Goal: Task Accomplishment & Management: Manage account settings

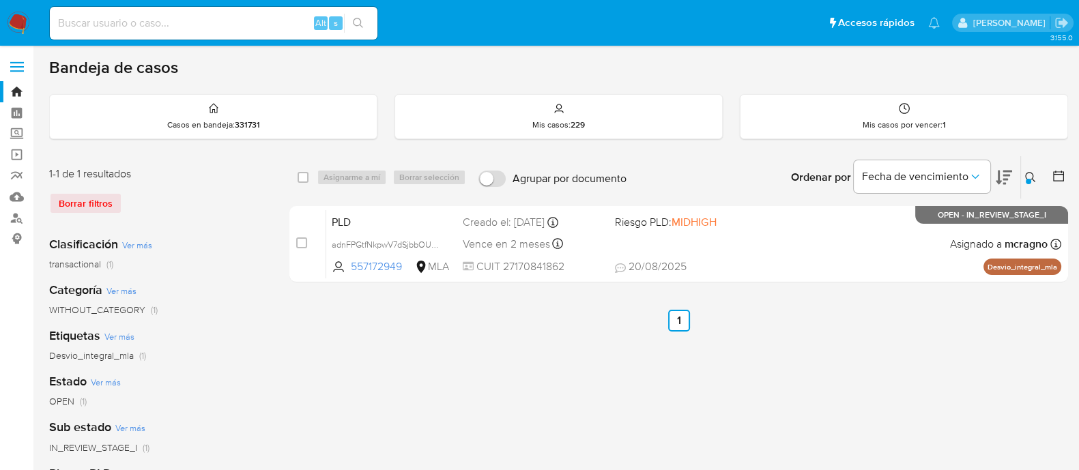
click at [1021, 175] on button at bounding box center [1032, 177] width 23 height 16
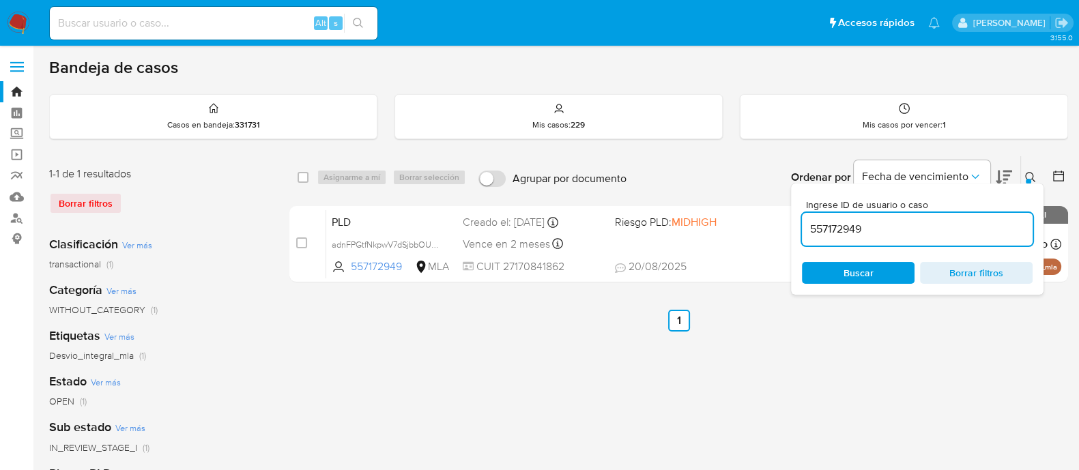
click at [919, 228] on input "557172949" at bounding box center [917, 229] width 231 height 18
type input "12819965"
click at [1030, 172] on icon at bounding box center [1030, 177] width 11 height 11
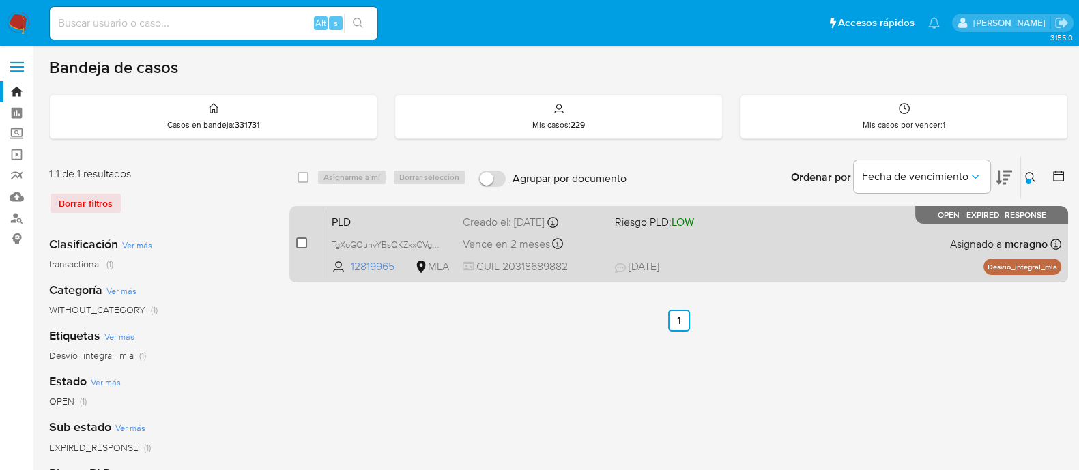
click at [300, 242] on input "checkbox" at bounding box center [301, 242] width 11 height 11
checkbox input "true"
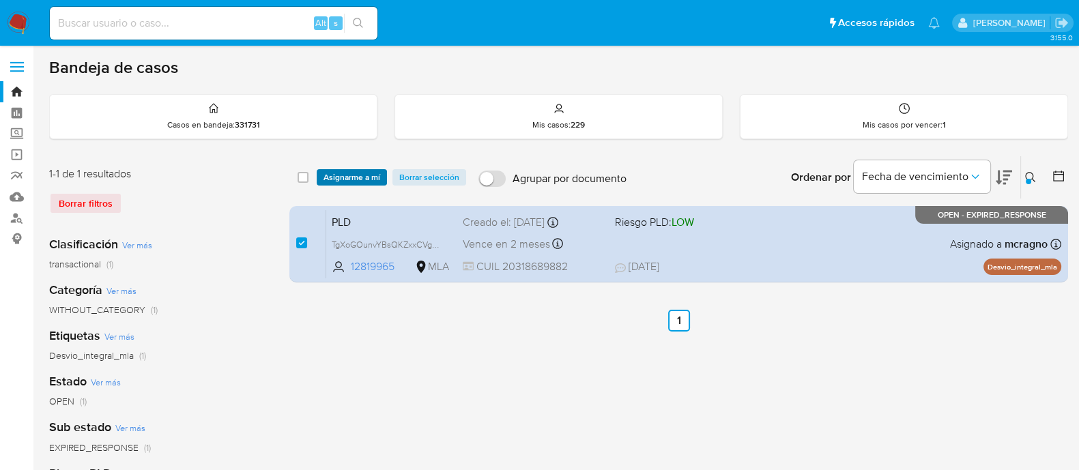
click at [351, 177] on span "Asignarme a mí" at bounding box center [351, 178] width 57 height 14
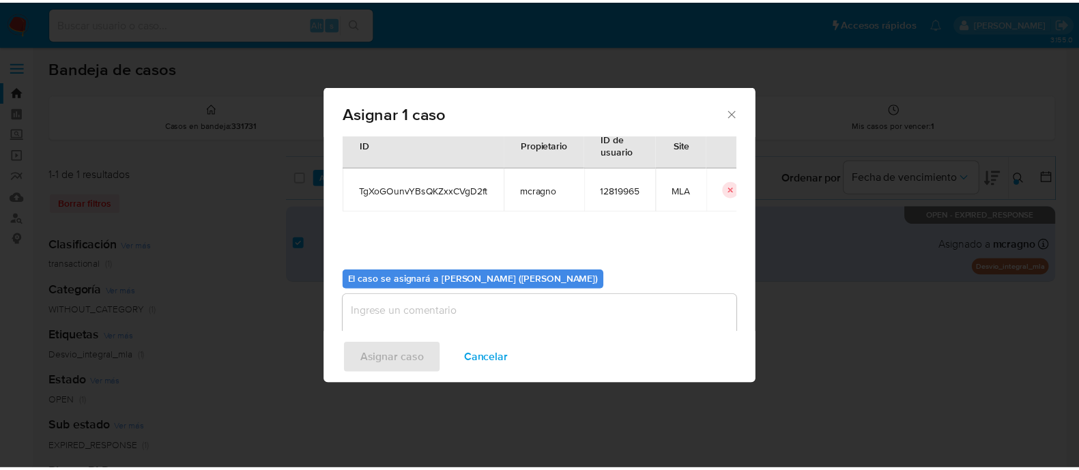
scroll to position [70, 0]
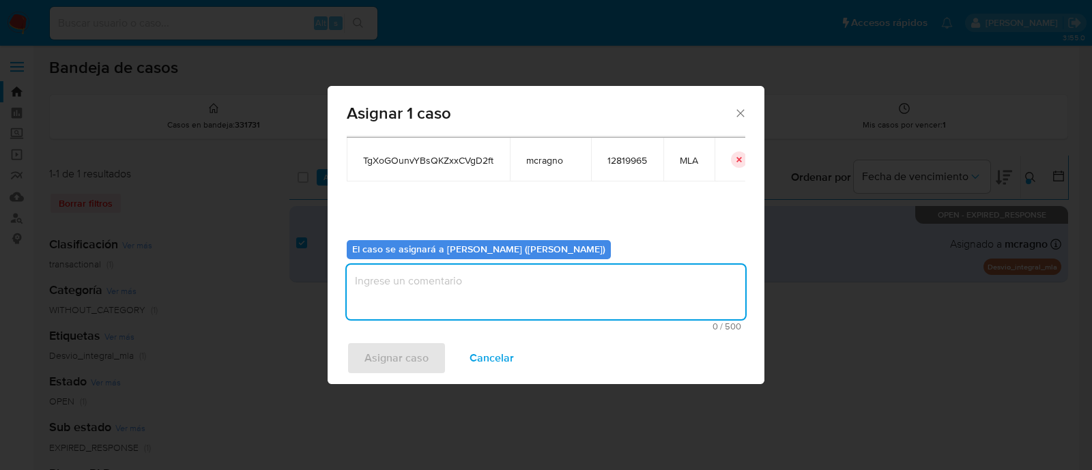
click at [392, 288] on textarea "assign-modal" at bounding box center [546, 292] width 398 height 55
click at [385, 362] on span "Asignar caso" at bounding box center [396, 358] width 64 height 30
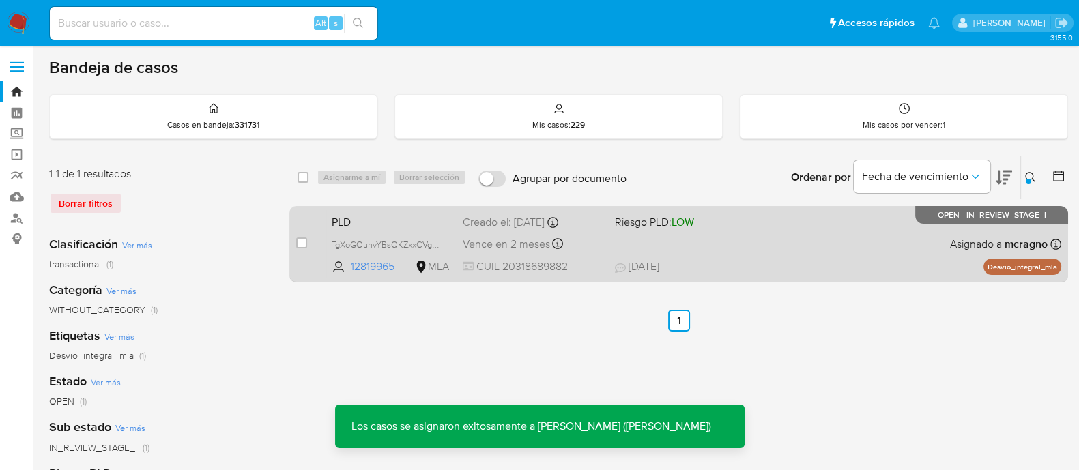
click at [897, 242] on div "PLD TgXoGOunvYBsQKZxxCVgD2ft 12819965 MLA Riesgo PLD: LOW Creado el: 12/07/2025…" at bounding box center [693, 243] width 735 height 69
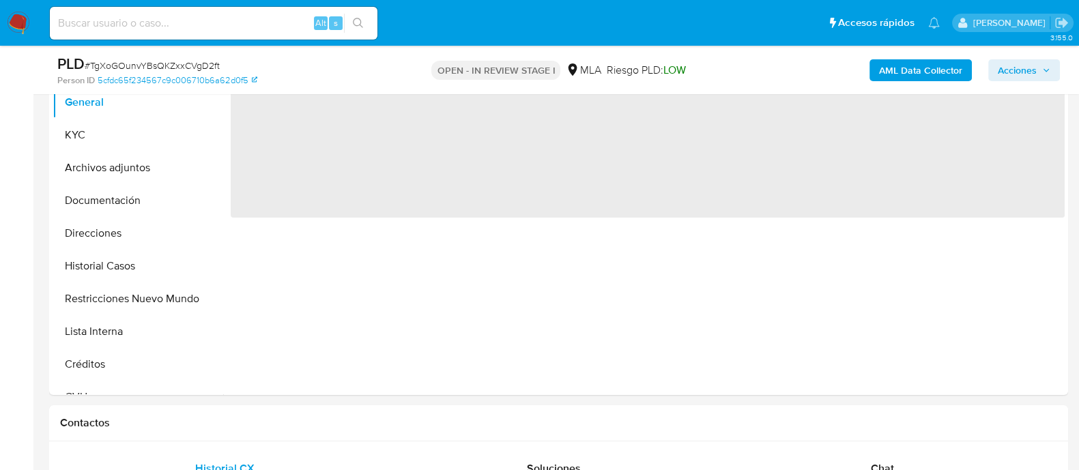
scroll to position [426, 0]
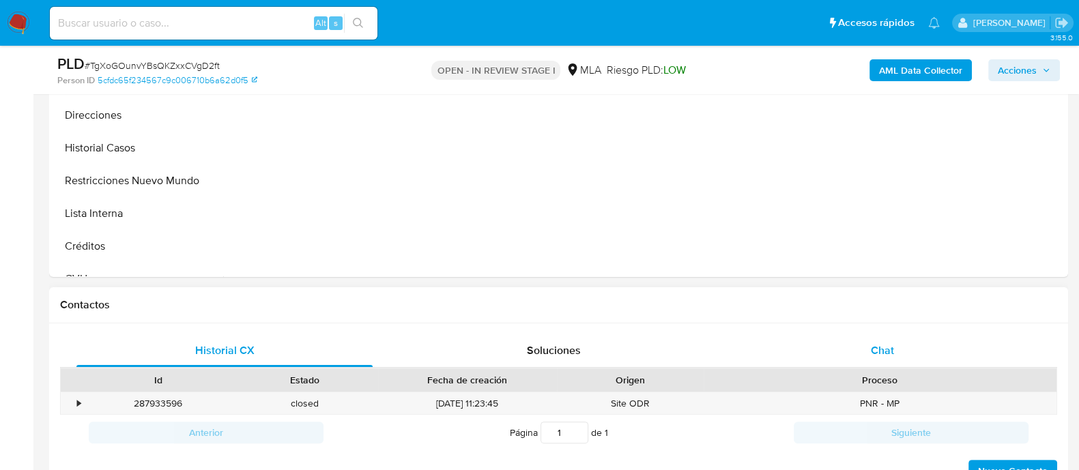
click at [905, 353] on div "Chat" at bounding box center [882, 350] width 296 height 33
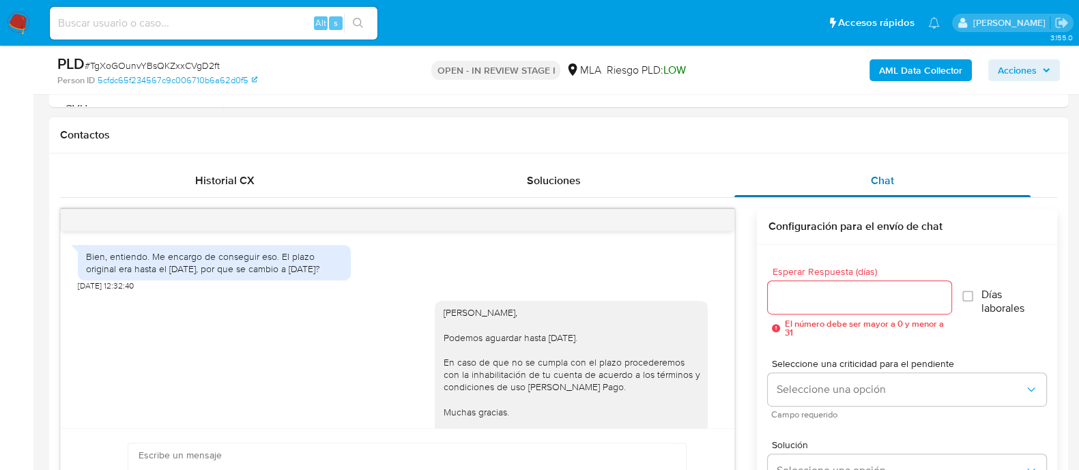
scroll to position [1022, 0]
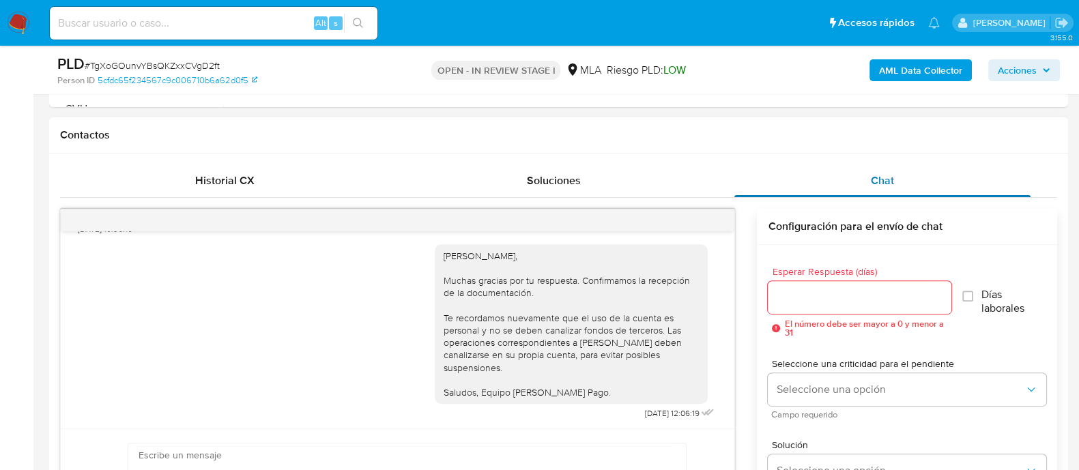
select select "10"
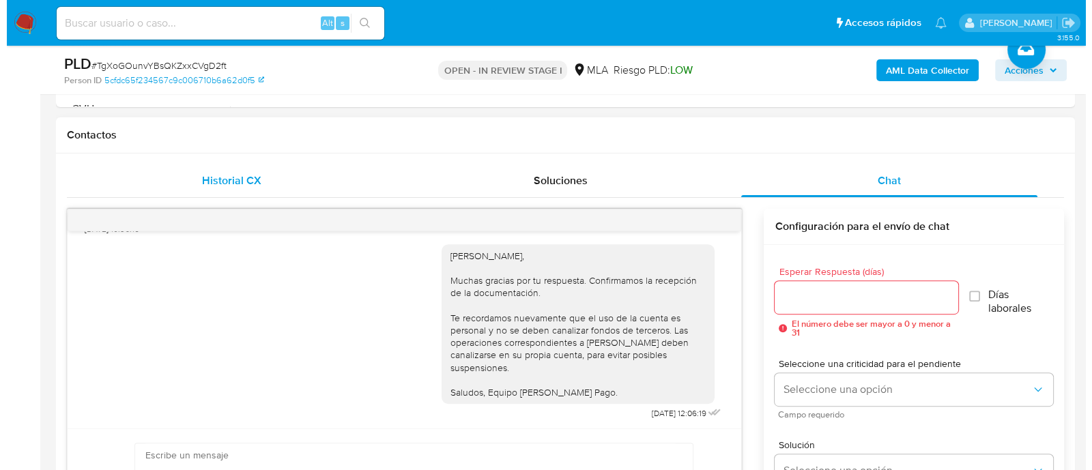
scroll to position [256, 0]
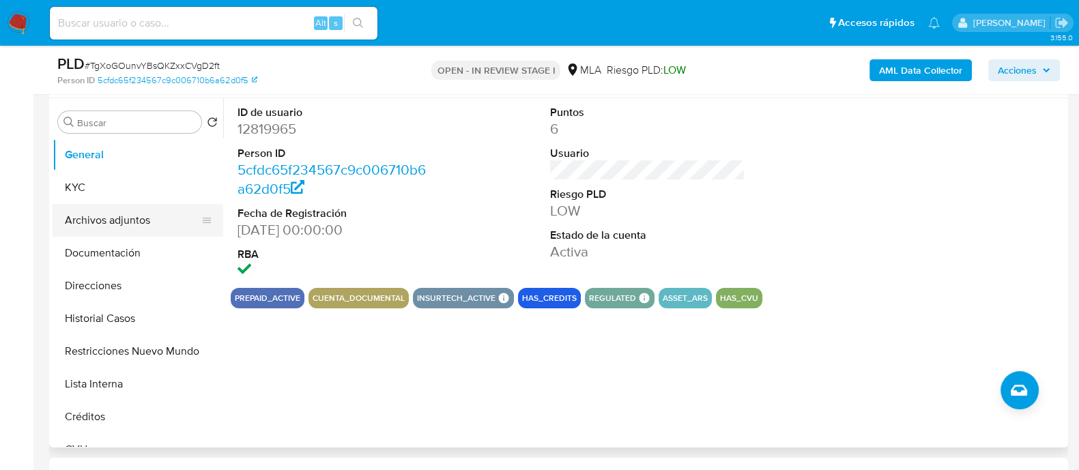
click at [119, 218] on button "Archivos adjuntos" at bounding box center [133, 220] width 160 height 33
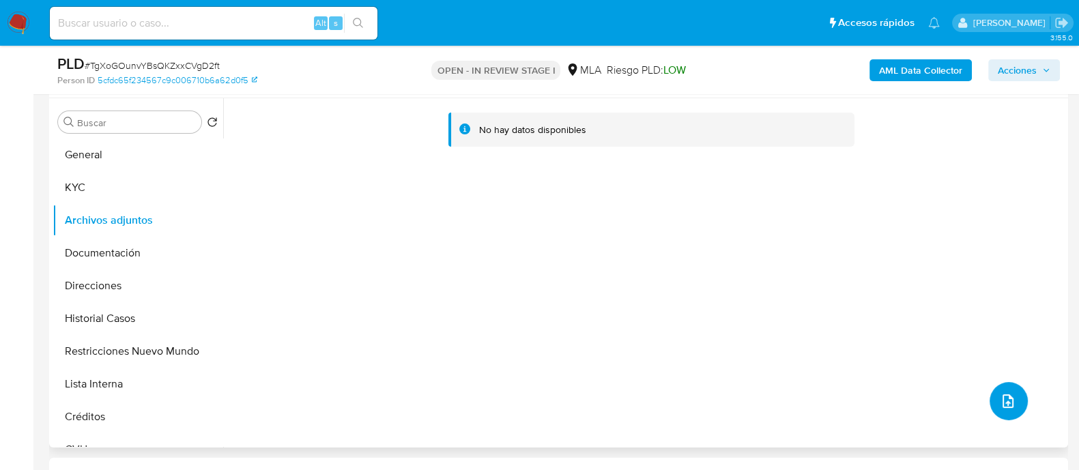
click at [1000, 407] on span "upload-file" at bounding box center [1008, 401] width 16 height 16
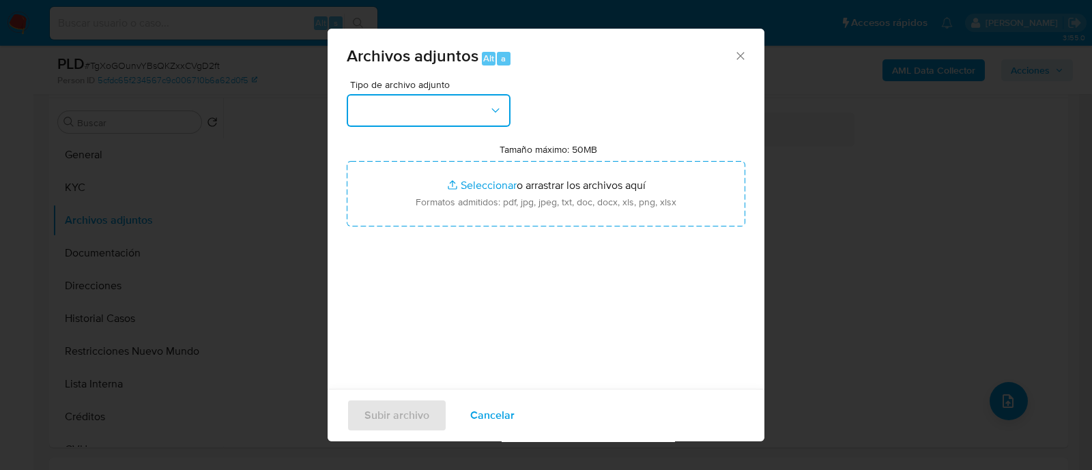
drag, startPoint x: 430, startPoint y: 101, endPoint x: 430, endPoint y: 113, distance: 11.6
click at [430, 102] on button "button" at bounding box center [429, 110] width 164 height 33
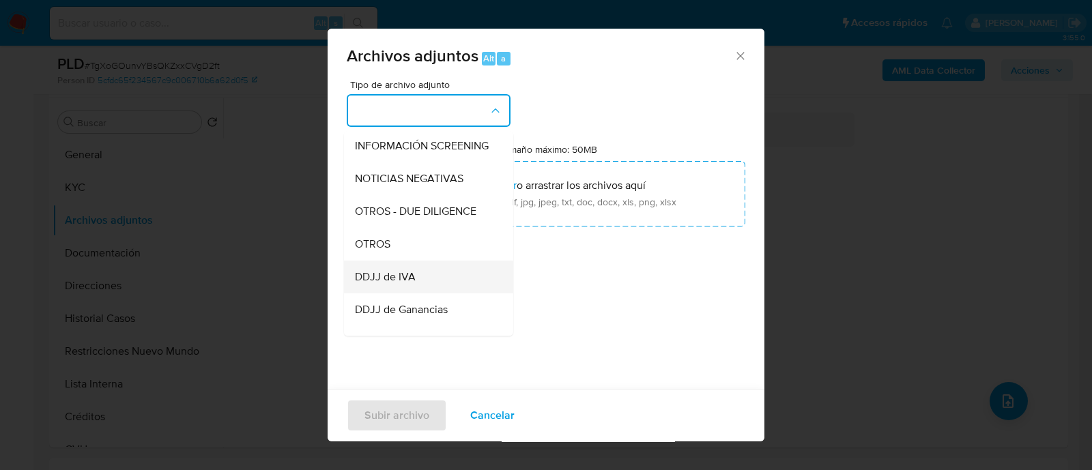
scroll to position [170, 0]
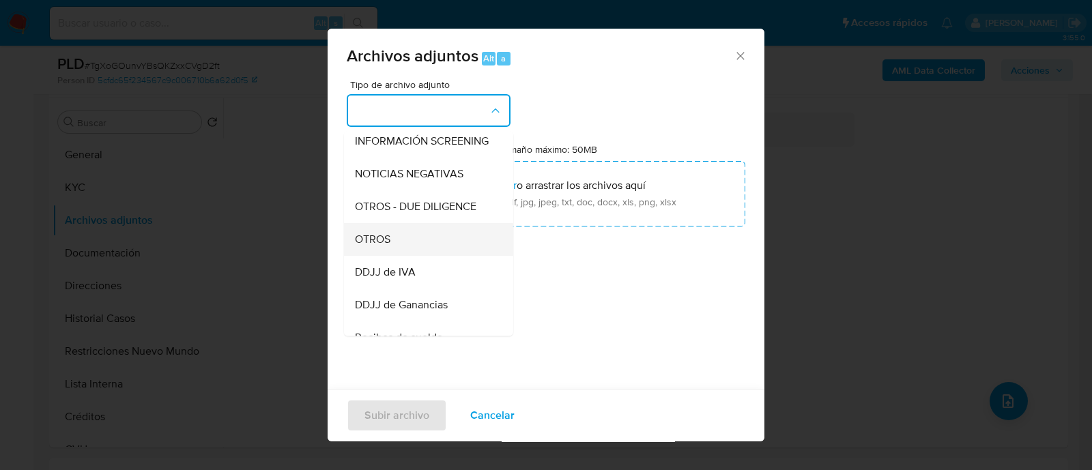
click at [397, 250] on div "OTROS" at bounding box center [424, 239] width 139 height 33
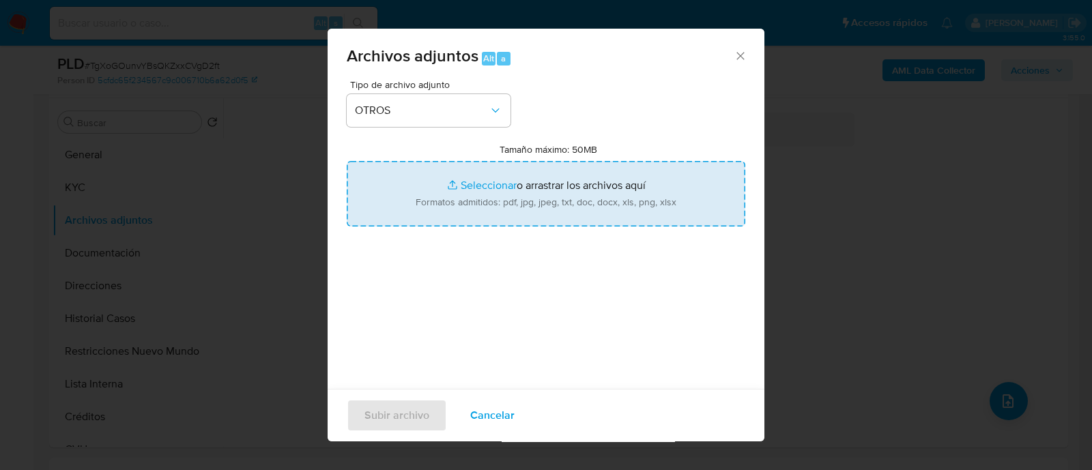
click at [476, 204] on input "Tamaño máximo: 50MB Seleccionar archivos" at bounding box center [546, 194] width 398 height 66
type input "C:\fakepath\12819965 - Movimientos.xlsx"
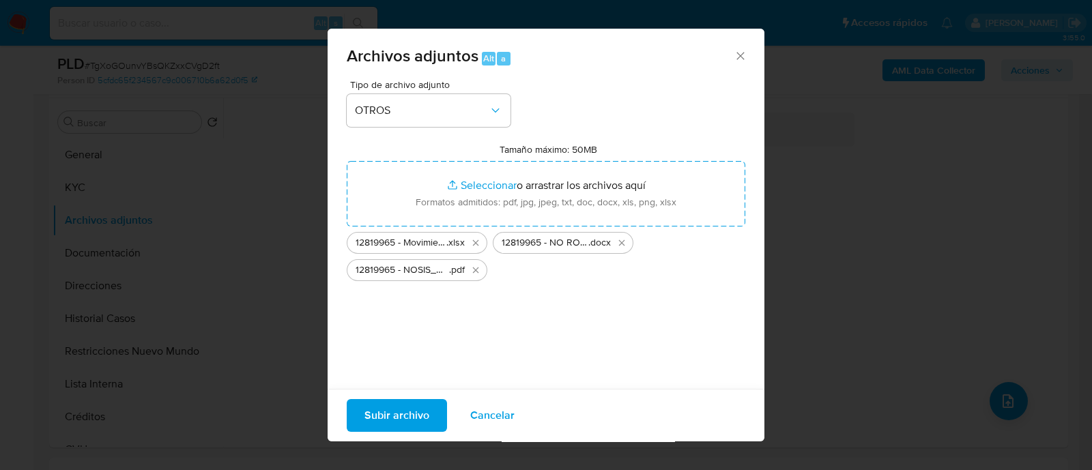
click at [406, 408] on span "Subir archivo" at bounding box center [396, 416] width 65 height 30
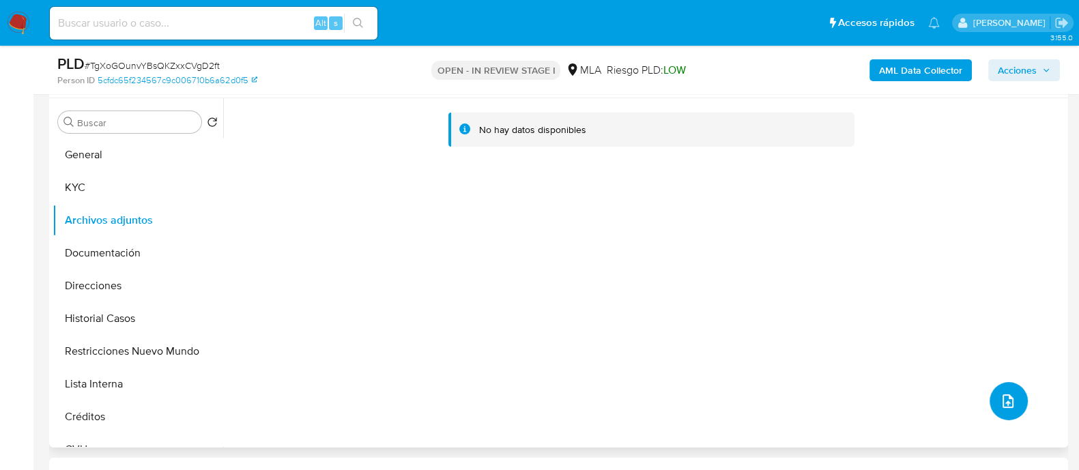
click at [995, 415] on button "upload-file" at bounding box center [1008, 401] width 38 height 38
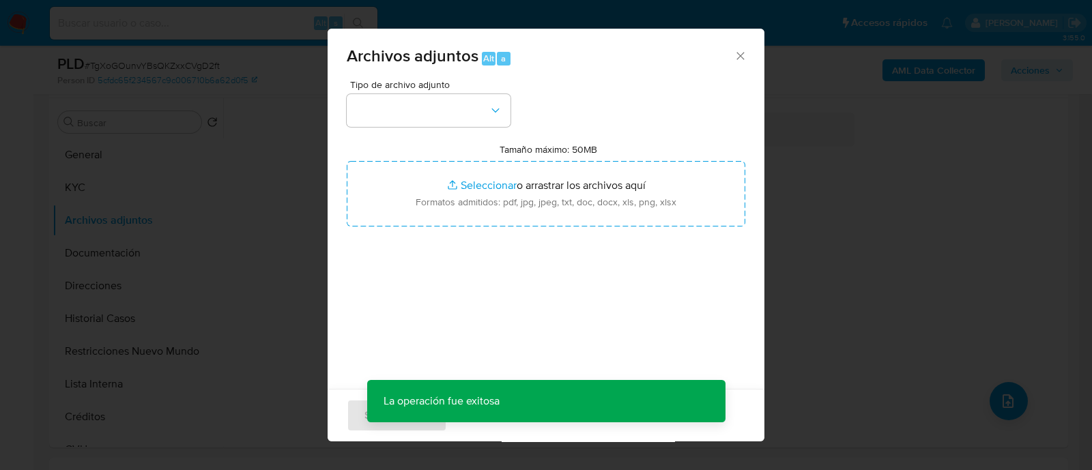
click at [291, 248] on div "Archivos adjuntos Alt a Tipo de archivo adjunto Tamaño máximo: 50MB Seleccionar…" at bounding box center [546, 235] width 1092 height 470
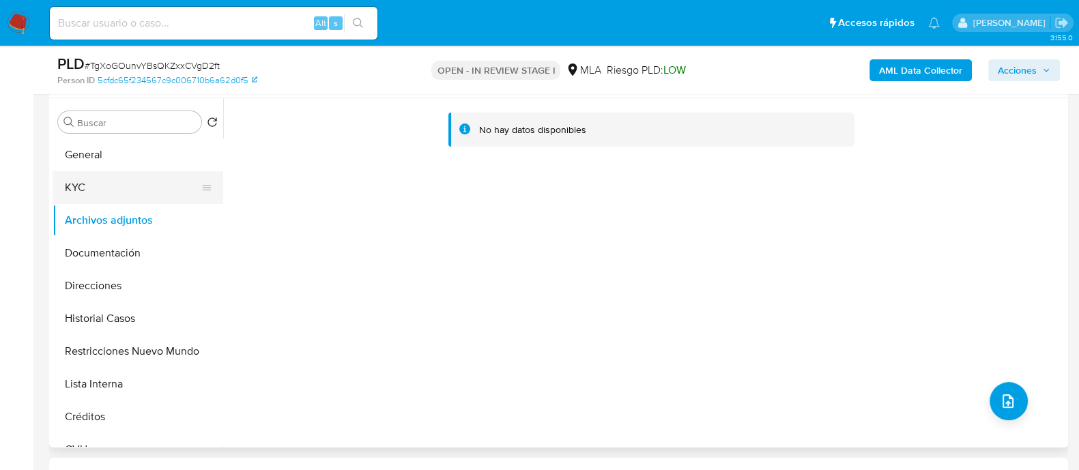
click at [89, 162] on button "General" at bounding box center [138, 155] width 171 height 33
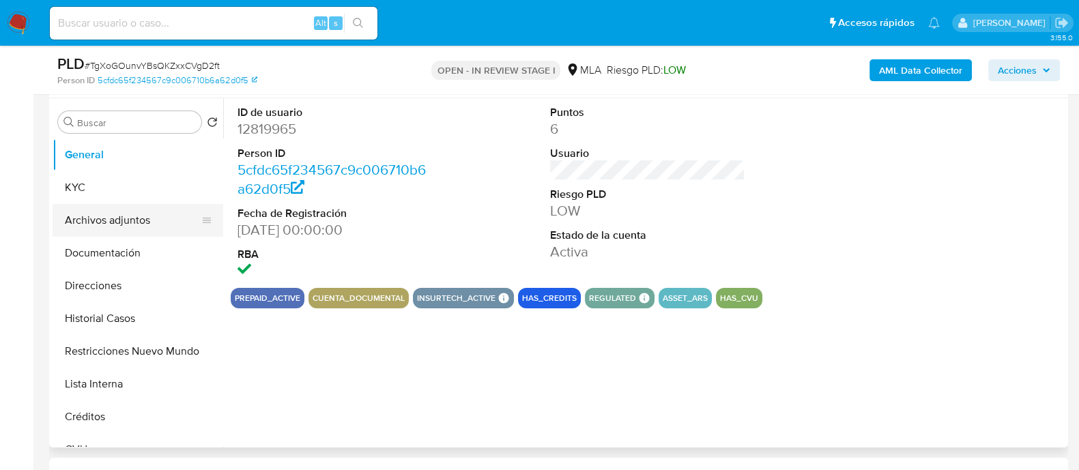
click at [117, 221] on button "Archivos adjuntos" at bounding box center [133, 220] width 160 height 33
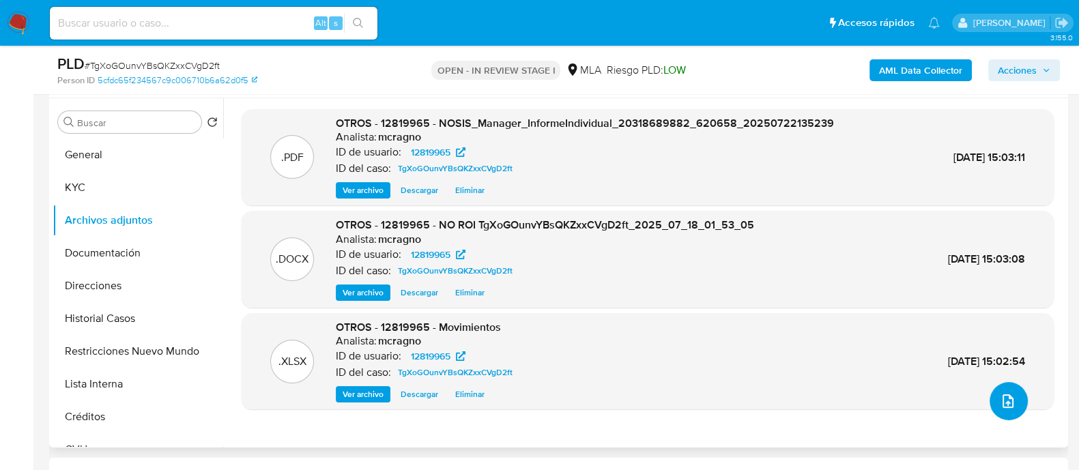
click at [1011, 394] on button "upload-file" at bounding box center [1008, 401] width 38 height 38
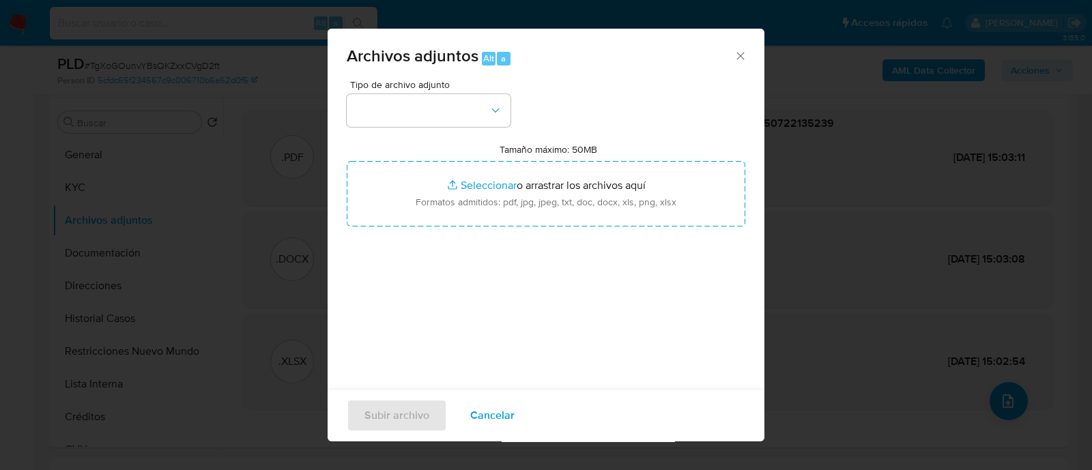
click at [431, 126] on div "Tipo de archivo adjunto Tamaño máximo: 50MB Seleccionar archivos Seleccionar o …" at bounding box center [546, 241] width 398 height 322
click at [431, 119] on button "button" at bounding box center [429, 110] width 164 height 33
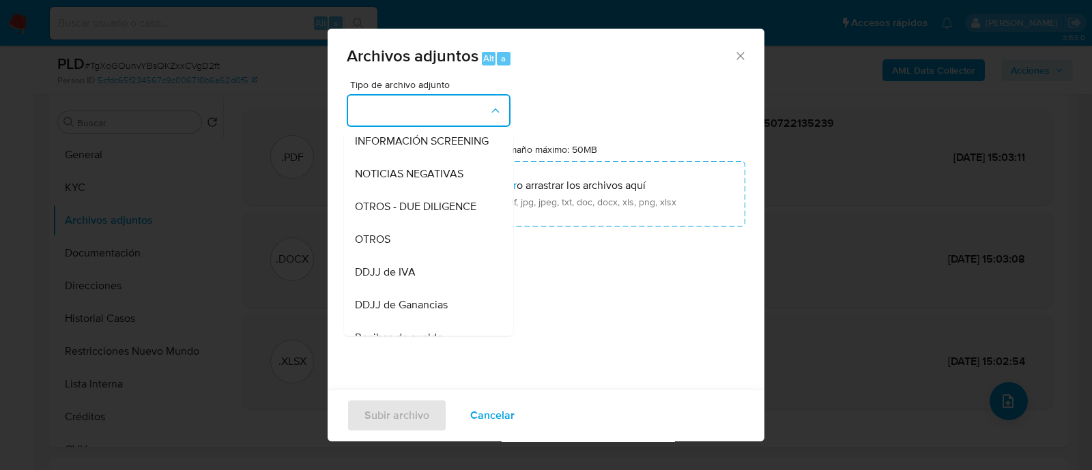
scroll to position [256, 0]
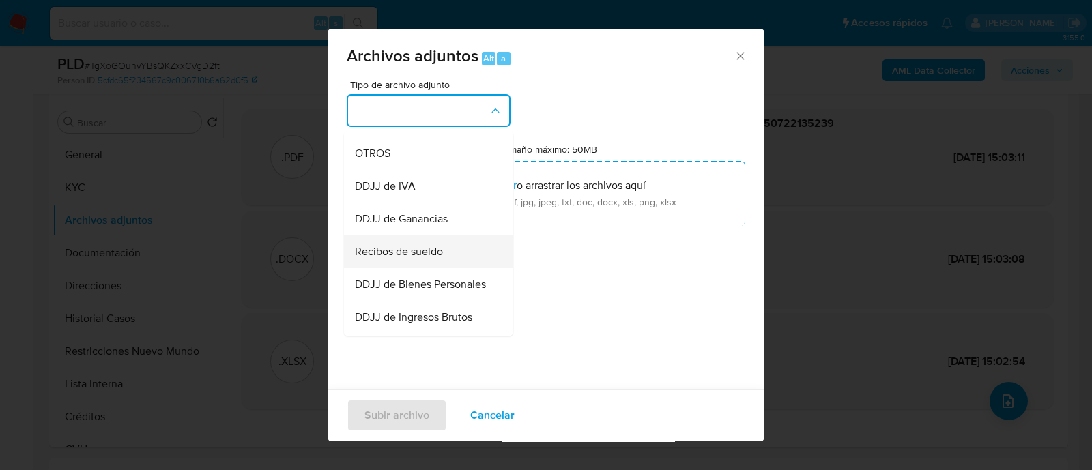
click at [412, 259] on span "Recibos de sueldo" at bounding box center [399, 252] width 88 height 14
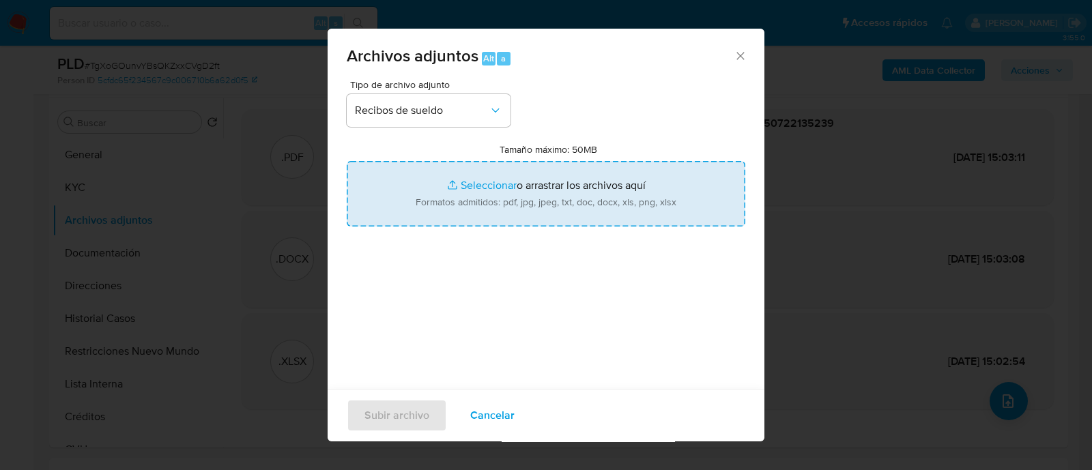
click at [481, 207] on input "Tamaño máximo: 50MB Seleccionar archivos" at bounding box center [546, 194] width 398 height 66
type input "C:\fakepath\12819965 - Recibos de sueldo abri-jun25.pdf"
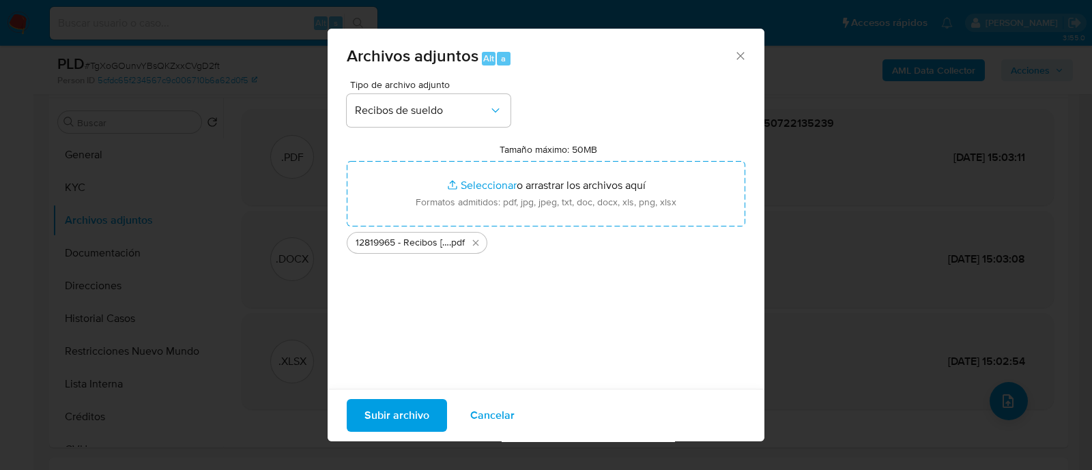
click at [371, 425] on span "Subir archivo" at bounding box center [396, 416] width 65 height 30
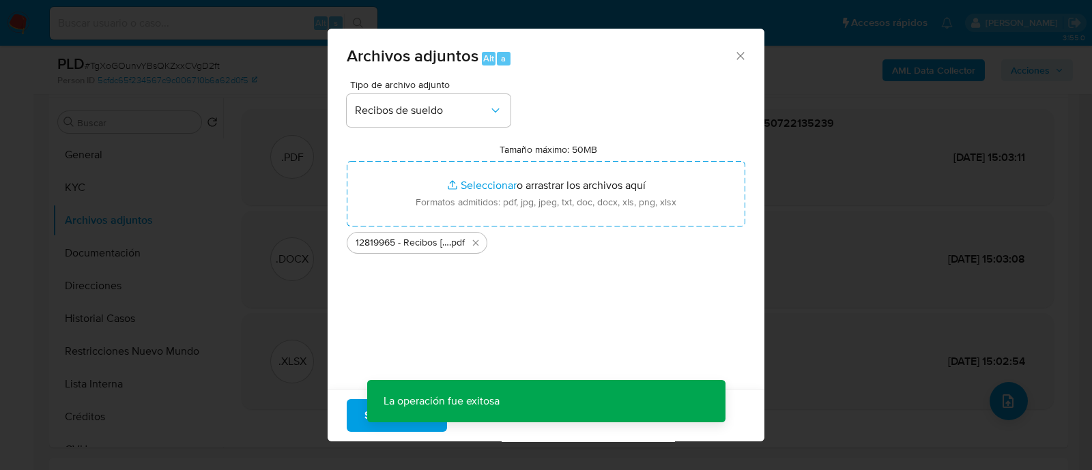
click at [564, 105] on div "Tipo de archivo adjunto Recibos de sueldo Tamaño máximo: 50MB Seleccionar archi…" at bounding box center [546, 241] width 398 height 322
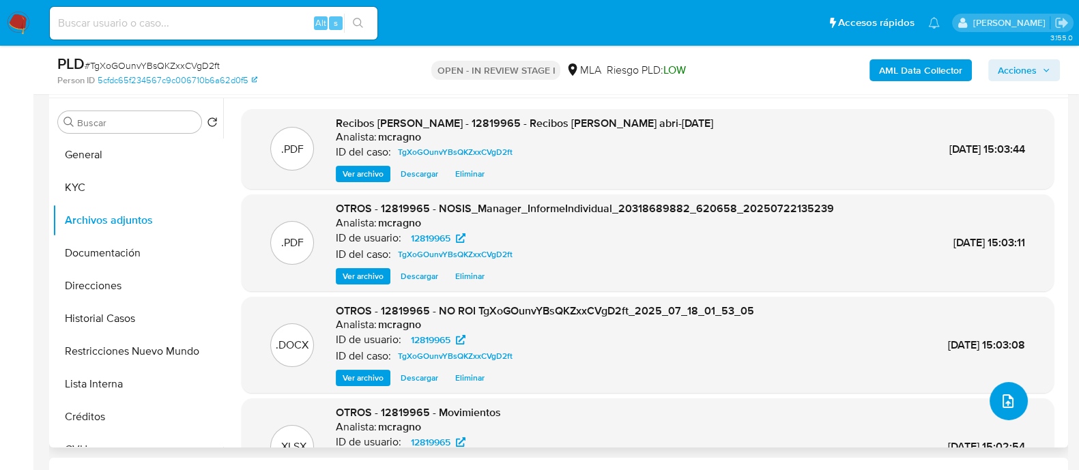
click at [1000, 397] on icon "upload-file" at bounding box center [1008, 401] width 16 height 16
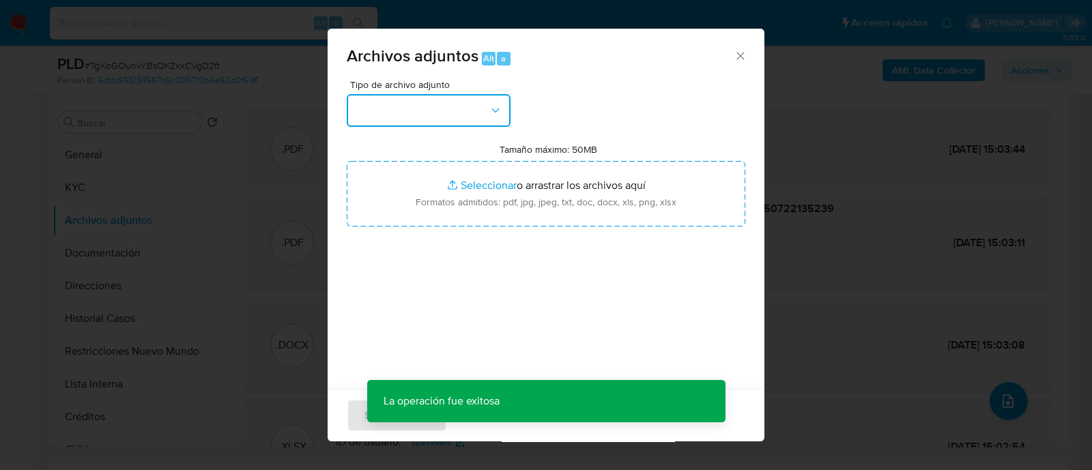
click at [424, 111] on button "button" at bounding box center [429, 110] width 164 height 33
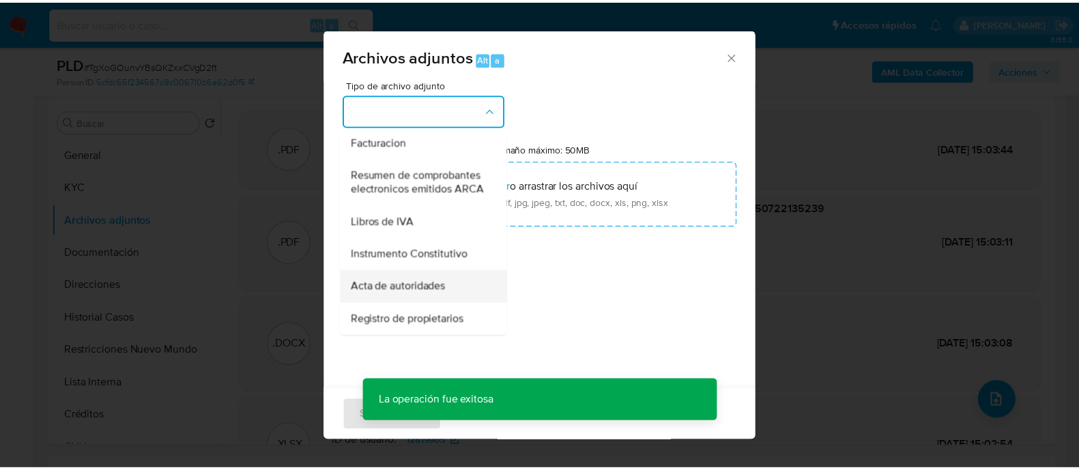
scroll to position [532, 0]
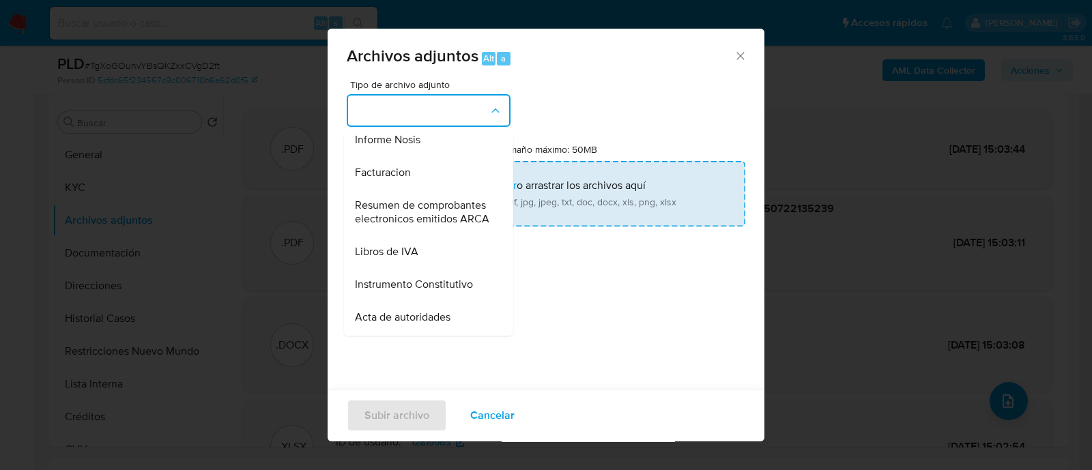
click at [416, 189] on div "Facturacion" at bounding box center [424, 172] width 139 height 33
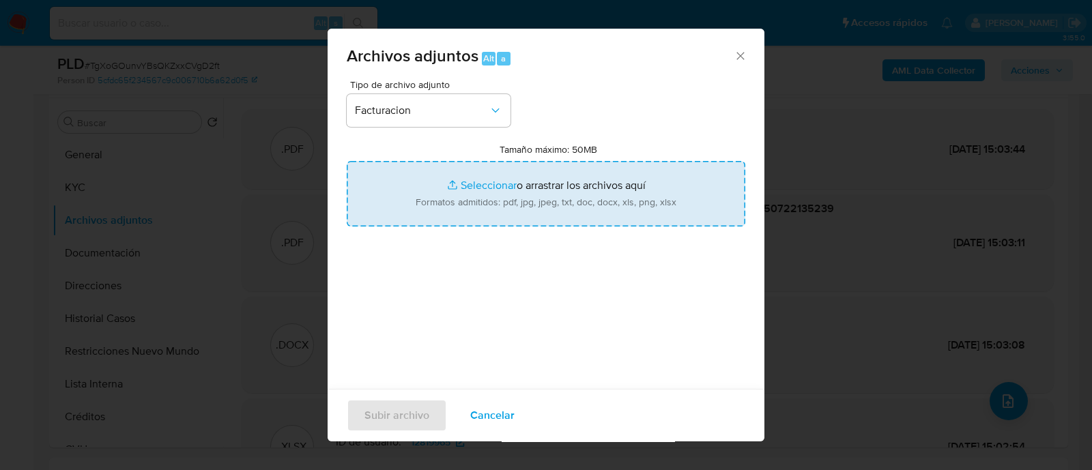
click at [487, 192] on input "Tamaño máximo: 50MB Seleccionar archivos" at bounding box center [546, 194] width 398 height 66
type input "C:\fakepath\12819965 - Facturas ago25 conyugue.pdf"
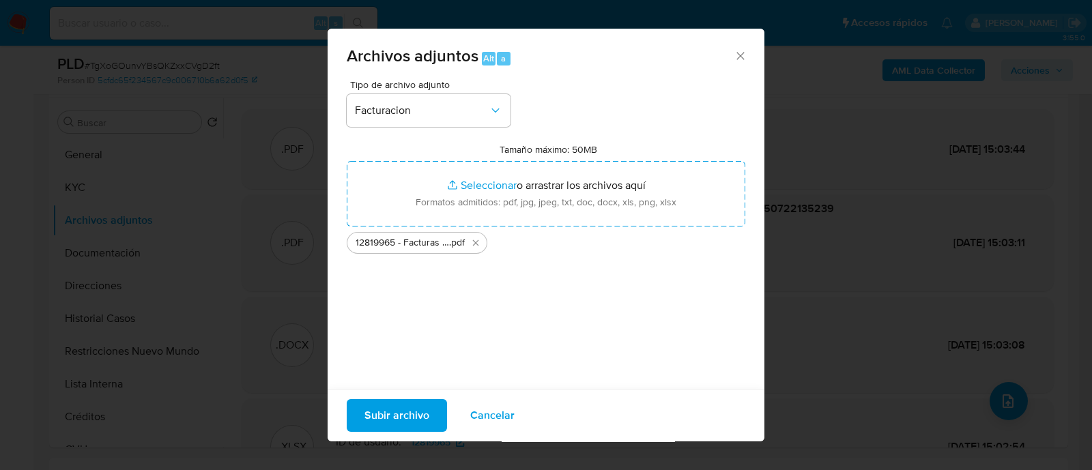
click at [385, 414] on span "Subir archivo" at bounding box center [396, 416] width 65 height 30
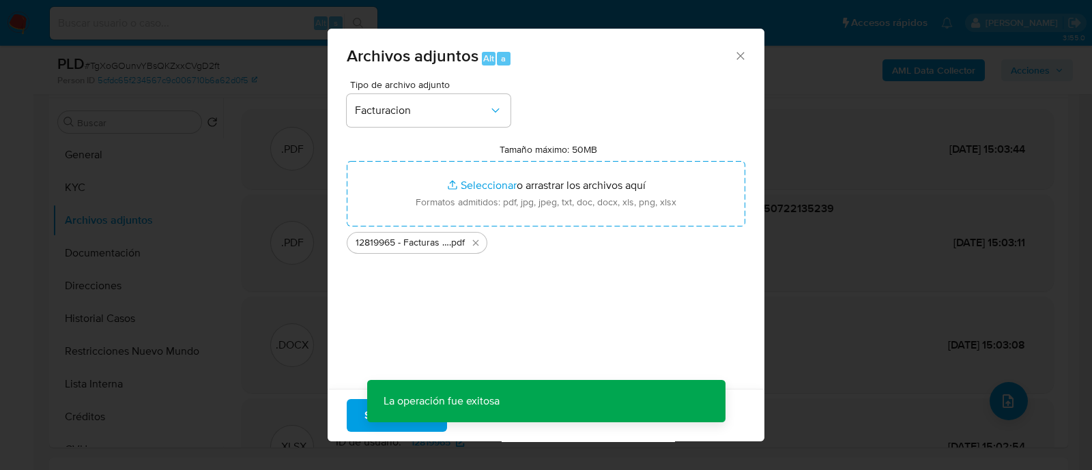
click at [563, 120] on div "Tipo de archivo adjunto Facturacion Tamaño máximo: 50MB Seleccionar archivos Se…" at bounding box center [546, 241] width 398 height 322
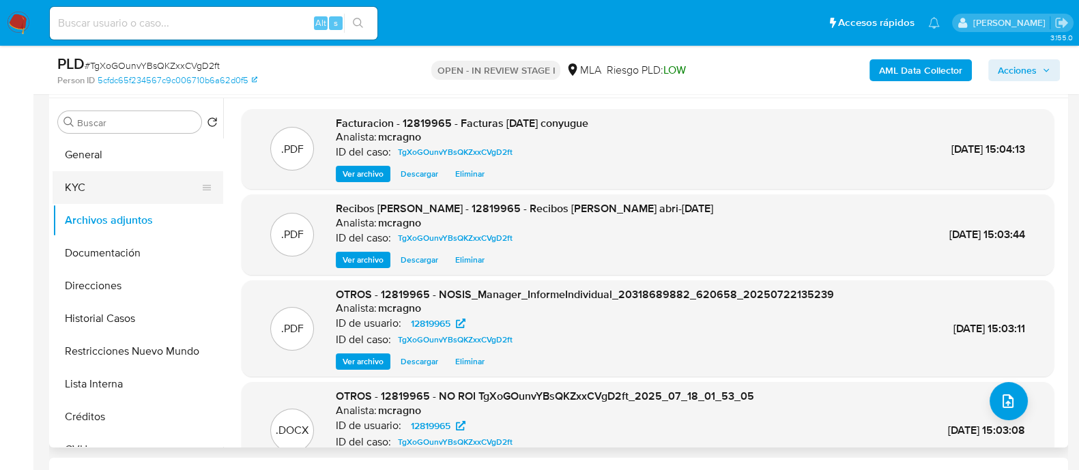
drag, startPoint x: 115, startPoint y: 156, endPoint x: 128, endPoint y: 201, distance: 46.9
click at [115, 156] on button "General" at bounding box center [138, 155] width 171 height 33
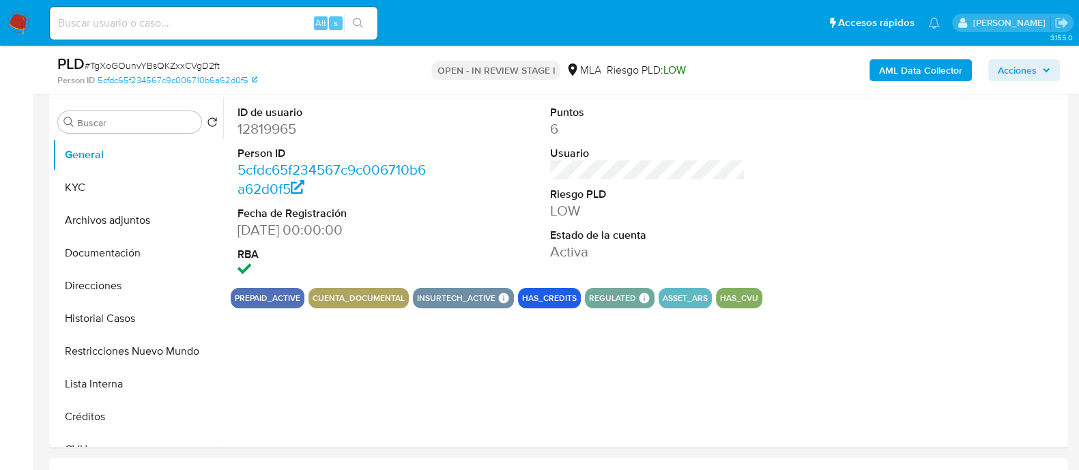
click at [1035, 73] on span "Acciones" at bounding box center [1017, 70] width 39 height 22
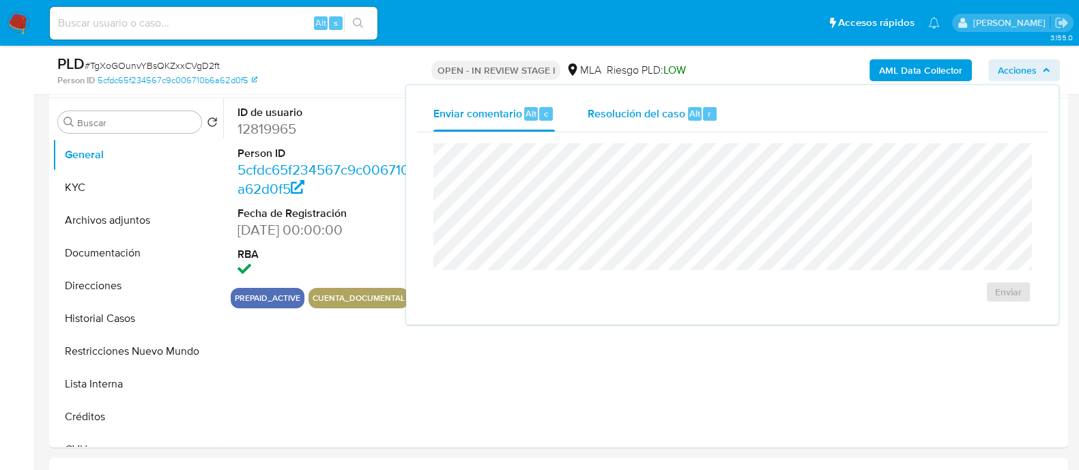
click at [645, 111] on span "Resolución del caso" at bounding box center [636, 113] width 98 height 16
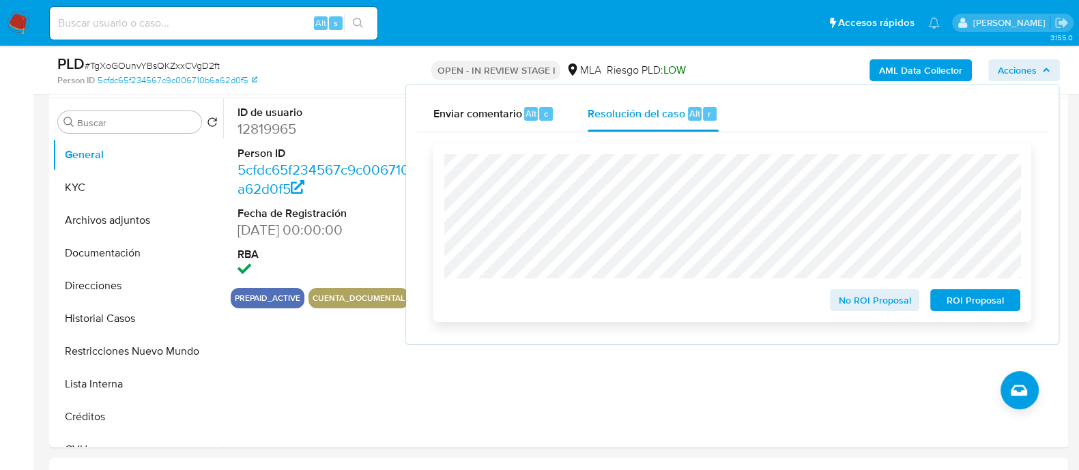
click at [842, 299] on span "No ROI Proposal" at bounding box center [874, 300] width 71 height 19
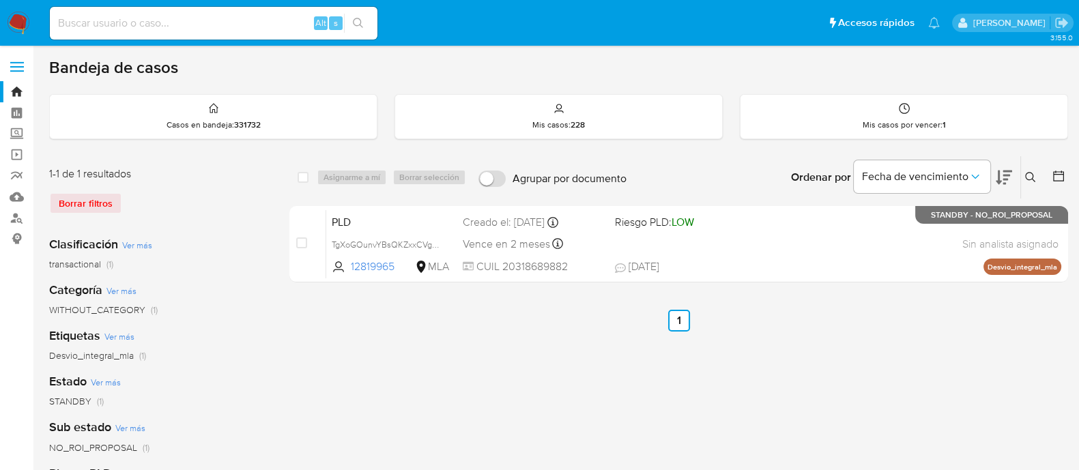
click at [23, 15] on img at bounding box center [18, 23] width 23 height 23
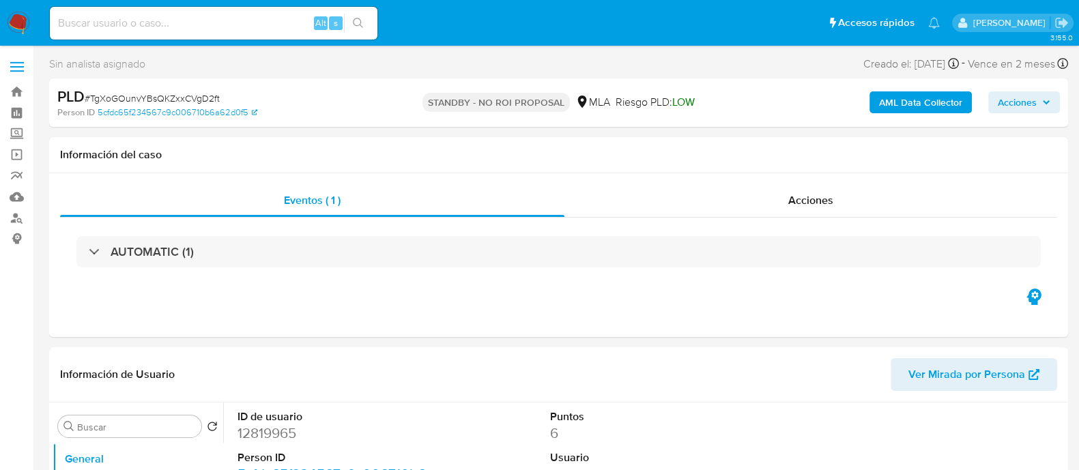
select select "10"
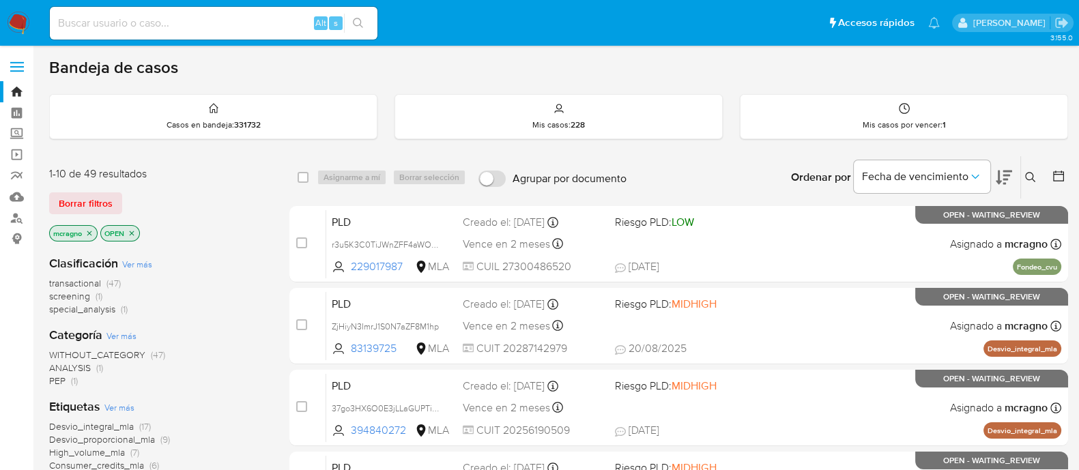
click at [132, 227] on p "OPEN" at bounding box center [120, 233] width 38 height 15
click at [134, 231] on icon "close-filter" at bounding box center [132, 233] width 5 height 5
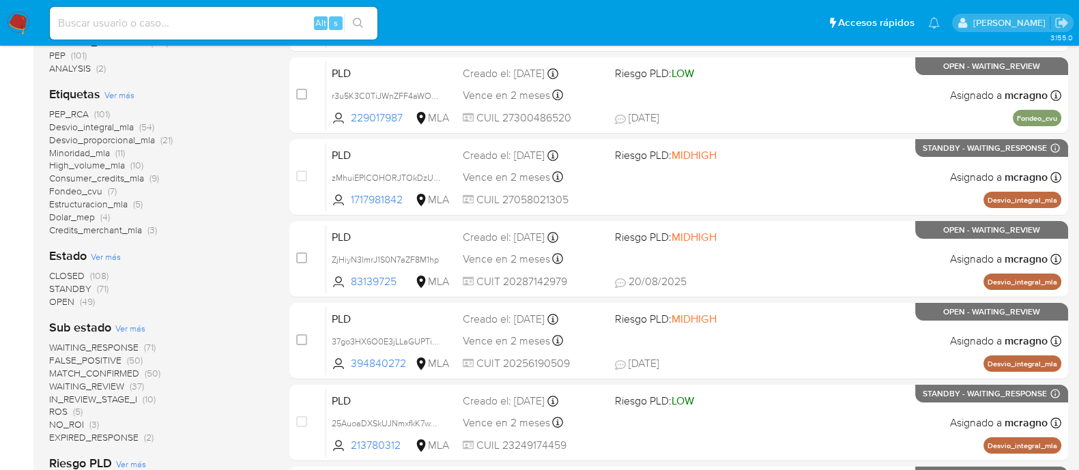
scroll to position [340, 0]
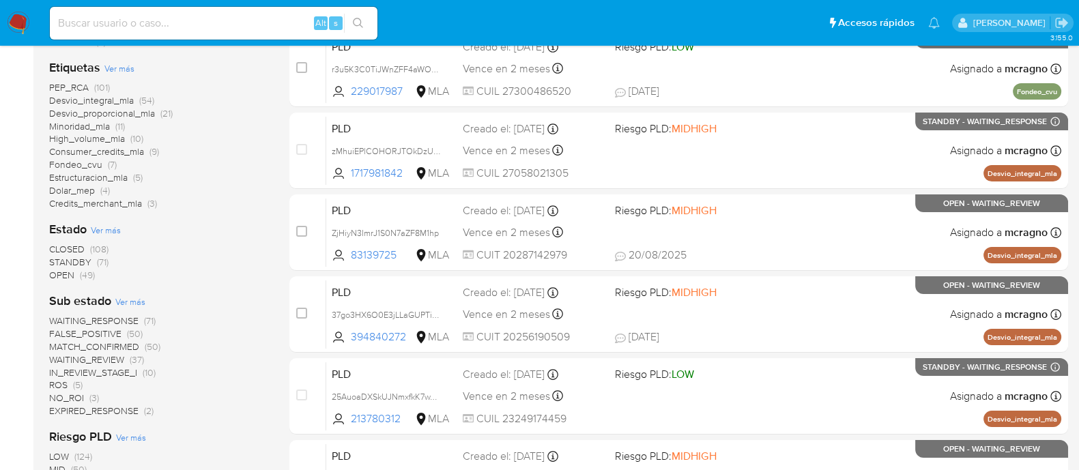
click at [108, 360] on span "WAITING_REVIEW" at bounding box center [86, 360] width 75 height 14
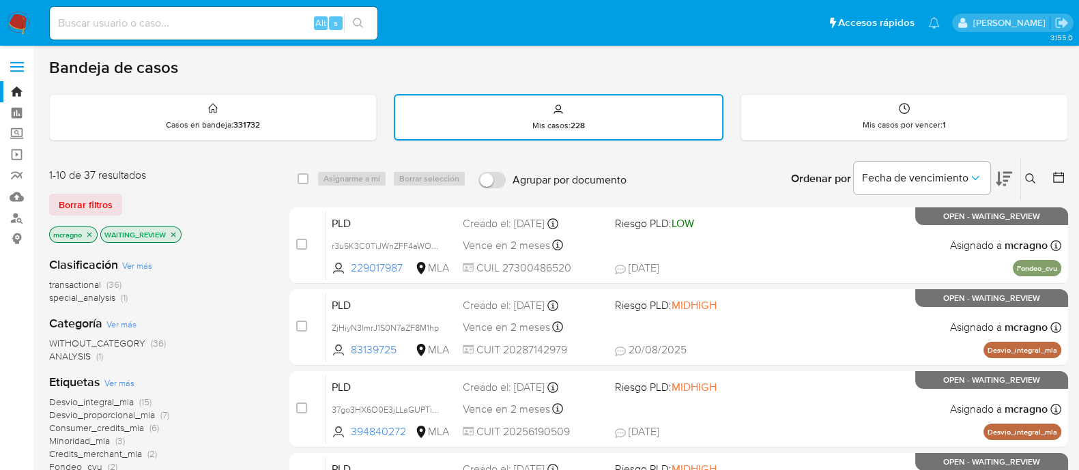
scroll to position [340, 0]
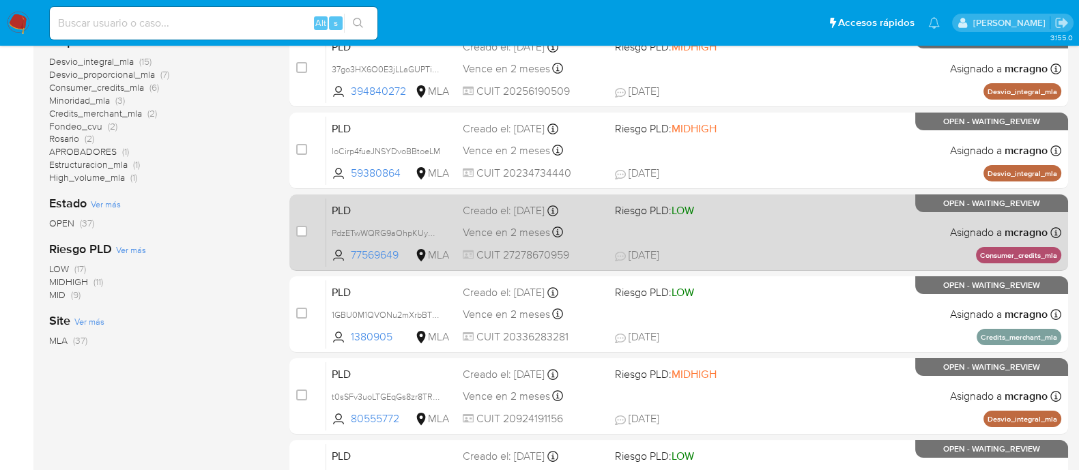
click at [847, 228] on div "PLD PdzETwWQRG9aOhpKUyNdzCNP 77569649 MLA Riesgo PLD: LOW Creado el: 12/08/2025…" at bounding box center [693, 232] width 735 height 69
click at [302, 232] on input "checkbox" at bounding box center [301, 231] width 11 height 11
checkbox input "true"
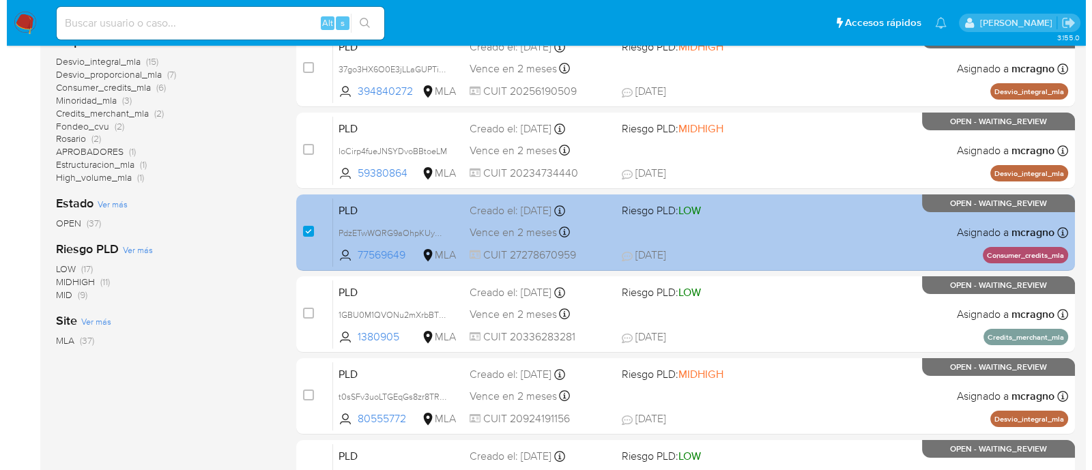
scroll to position [0, 0]
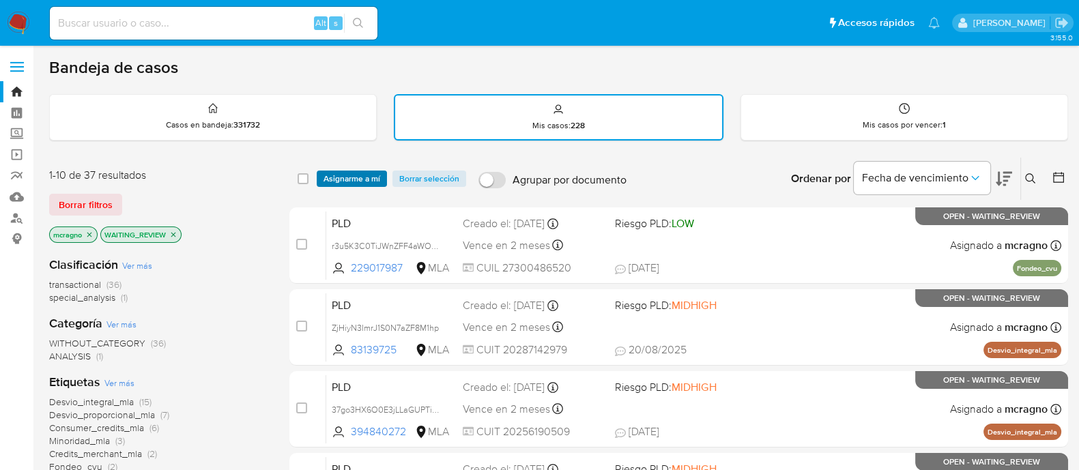
click at [331, 180] on span "Asignarme a mí" at bounding box center [351, 179] width 57 height 14
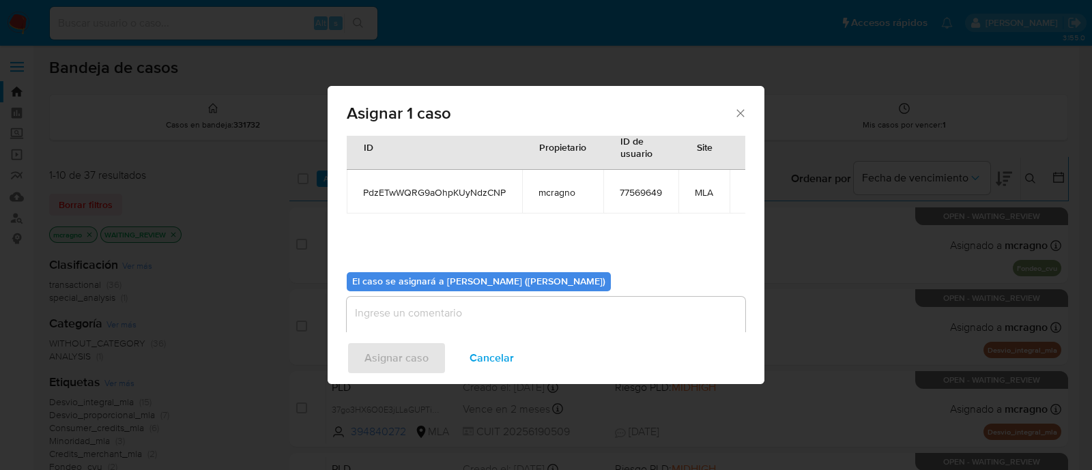
scroll to position [70, 0]
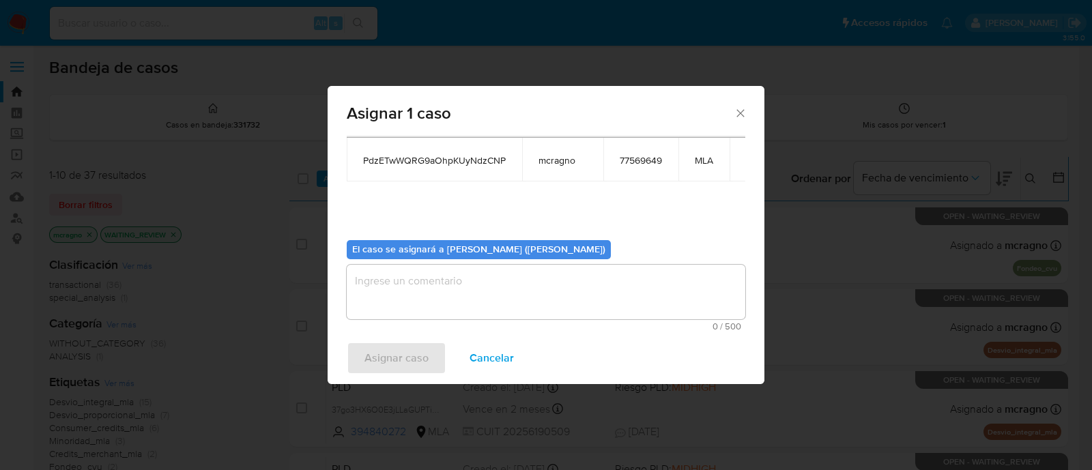
click at [386, 272] on textarea "assign-modal" at bounding box center [546, 292] width 398 height 55
click at [375, 343] on span "Asignar caso" at bounding box center [396, 358] width 64 height 30
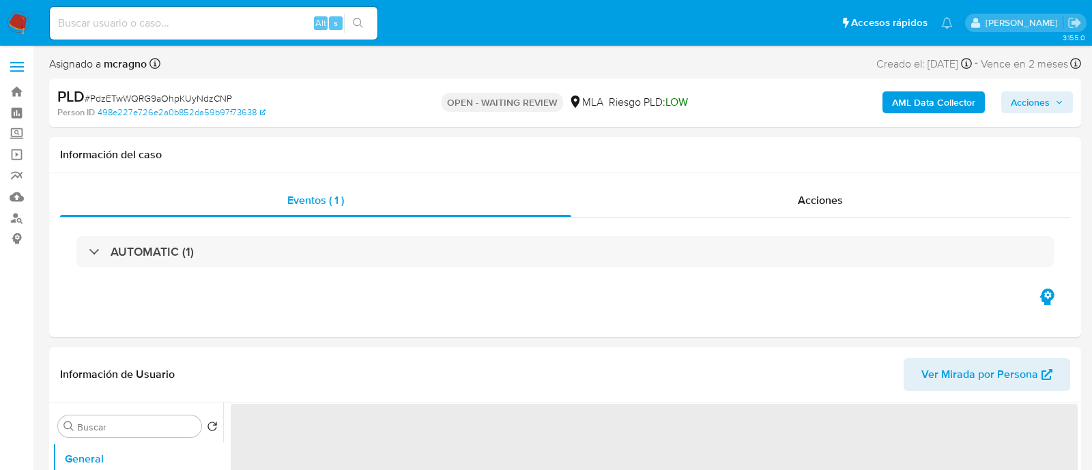
select select "10"
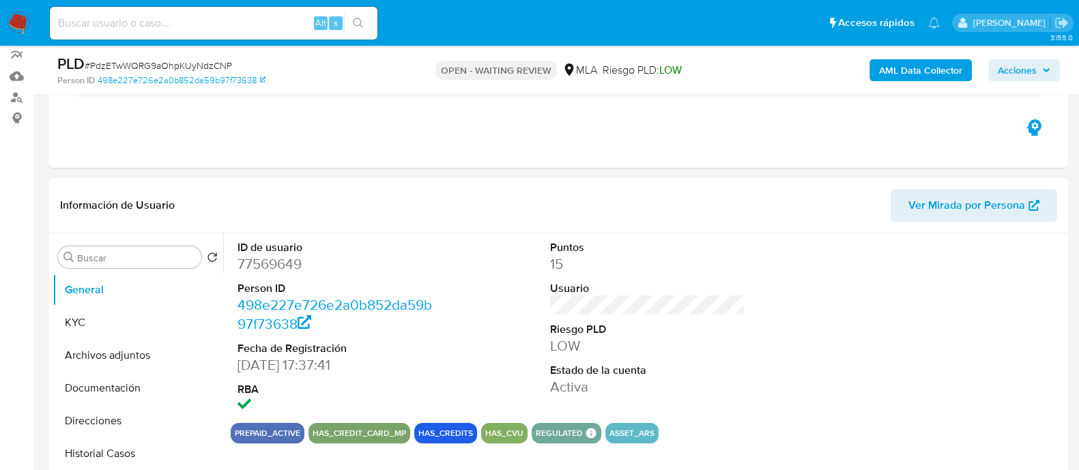
scroll to position [256, 0]
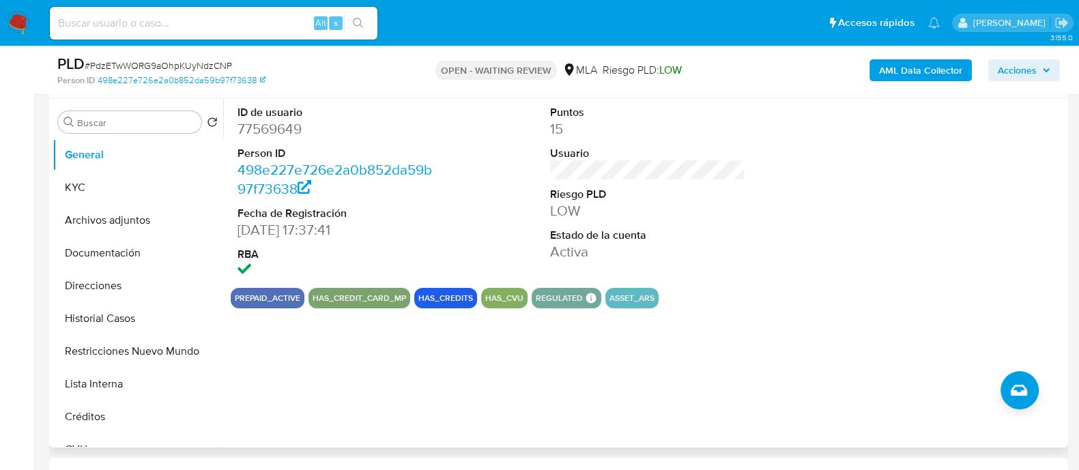
click at [261, 126] on dd "77569649" at bounding box center [334, 128] width 195 height 19
copy dd "77569649"
click at [123, 320] on button "Historial Casos" at bounding box center [133, 318] width 160 height 33
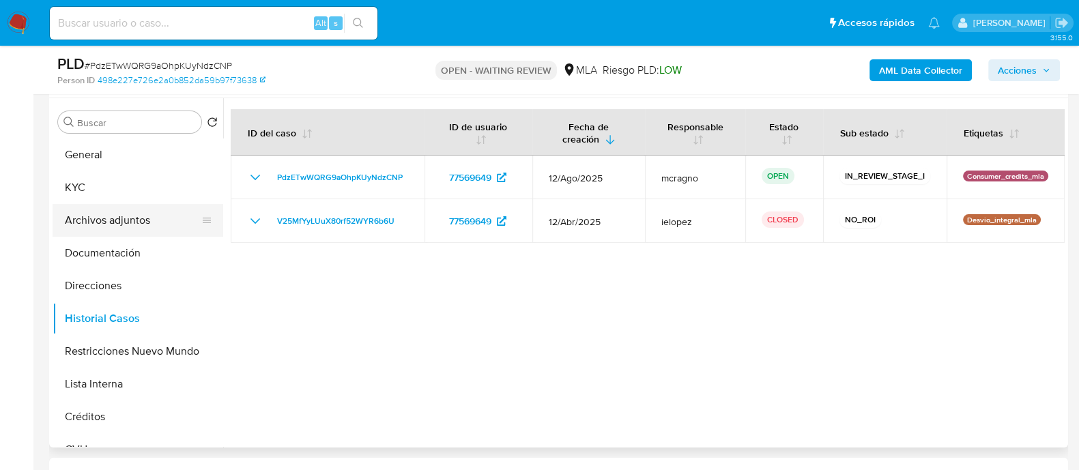
click at [131, 218] on button "Archivos adjuntos" at bounding box center [133, 220] width 160 height 33
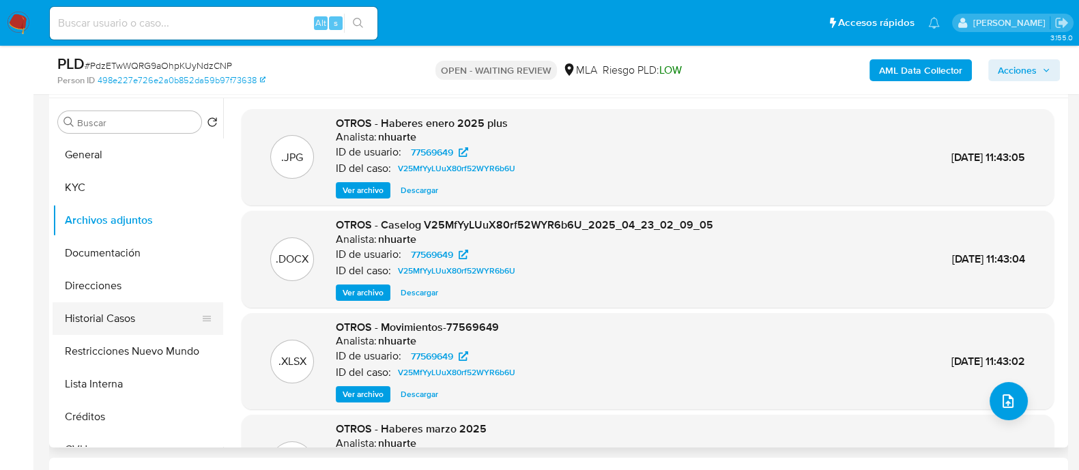
click at [121, 326] on button "Historial Casos" at bounding box center [133, 318] width 160 height 33
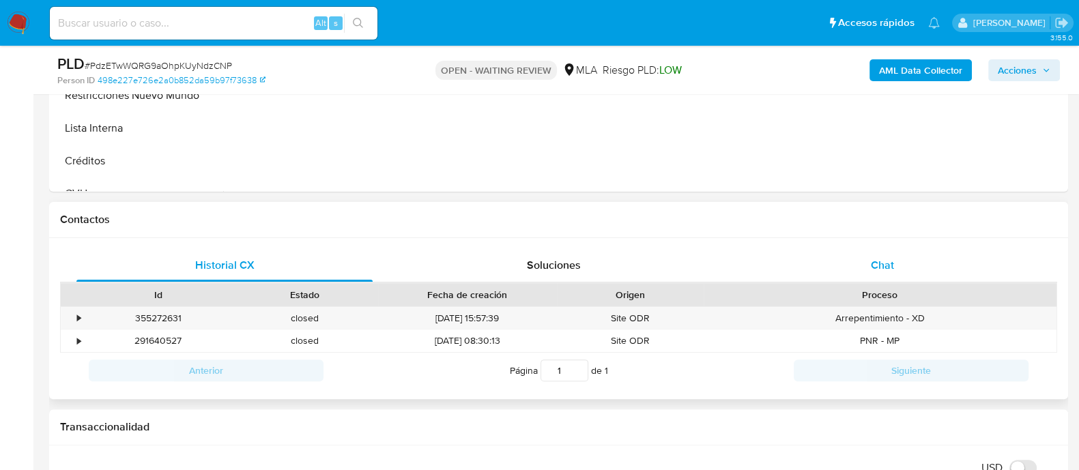
click at [910, 261] on div "Chat" at bounding box center [882, 265] width 296 height 33
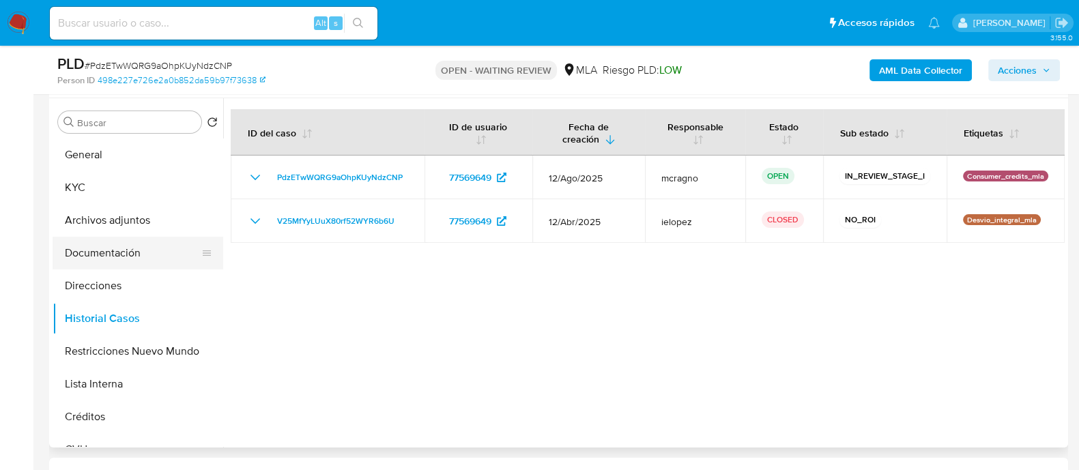
drag, startPoint x: 147, startPoint y: 213, endPoint x: 207, endPoint y: 244, distance: 67.8
click at [147, 213] on button "Archivos adjuntos" at bounding box center [138, 220] width 171 height 33
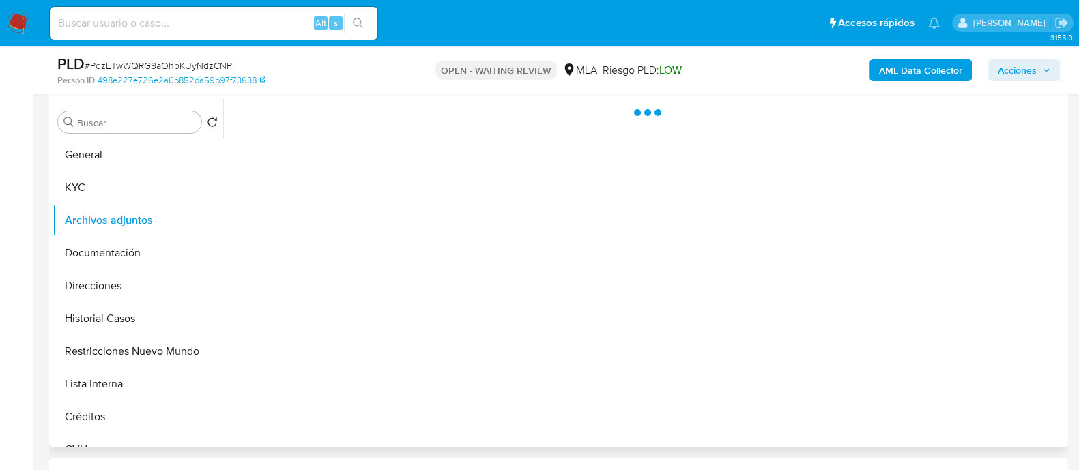
scroll to position [751, 0]
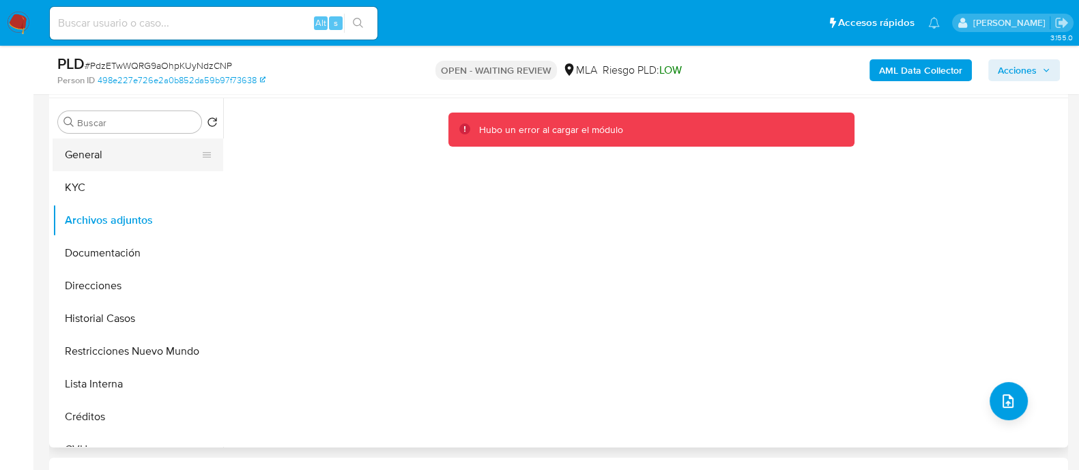
click at [88, 162] on button "General" at bounding box center [133, 155] width 160 height 33
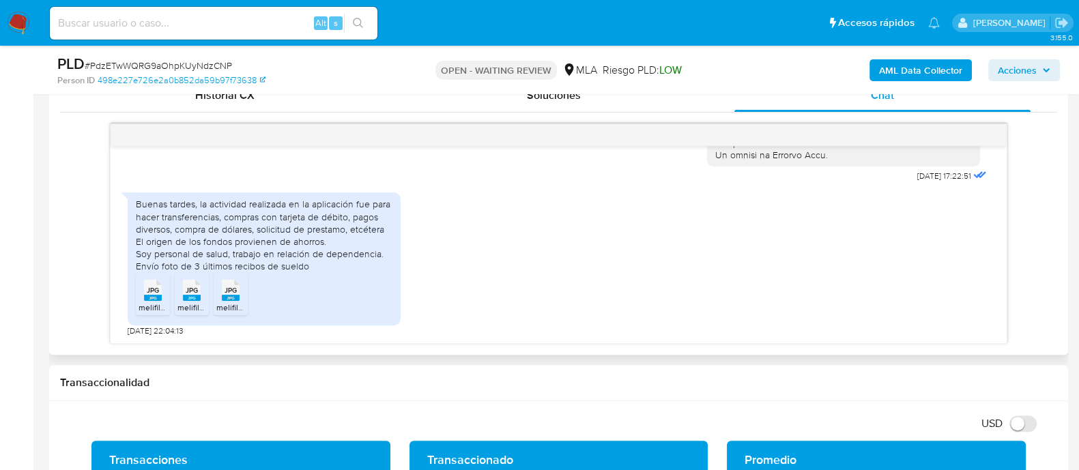
click at [148, 290] on span "JPG" at bounding box center [153, 290] width 12 height 9
click at [194, 298] on rect at bounding box center [192, 298] width 18 height 6
click at [230, 295] on rect at bounding box center [231, 298] width 18 height 6
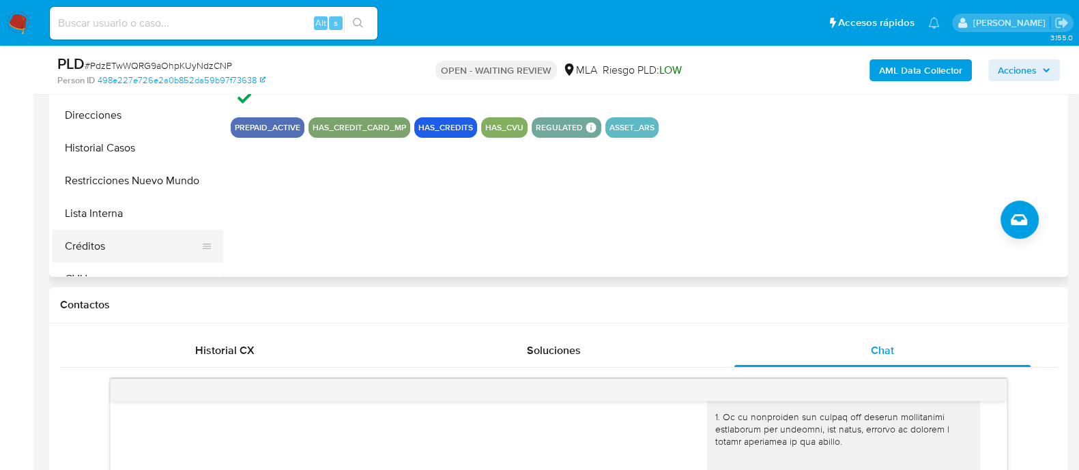
scroll to position [340, 0]
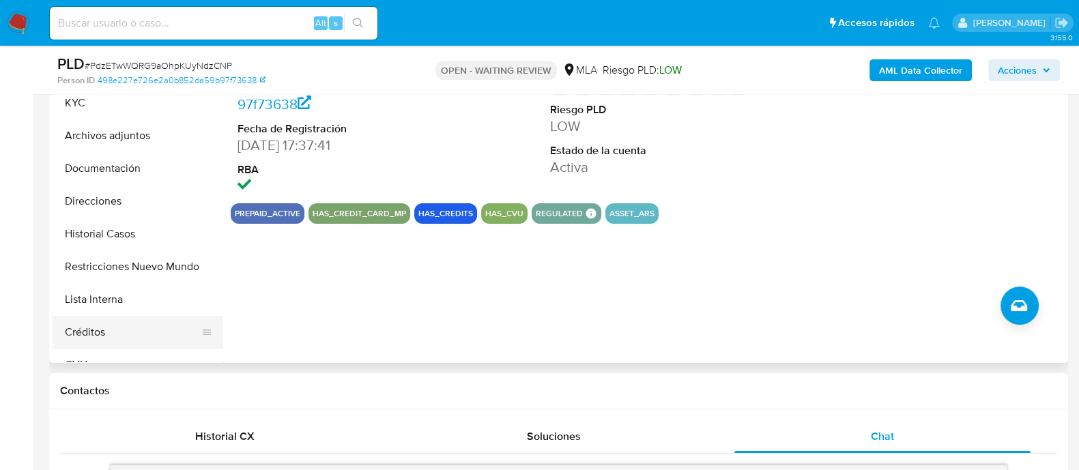
click at [119, 330] on button "Créditos" at bounding box center [133, 332] width 160 height 33
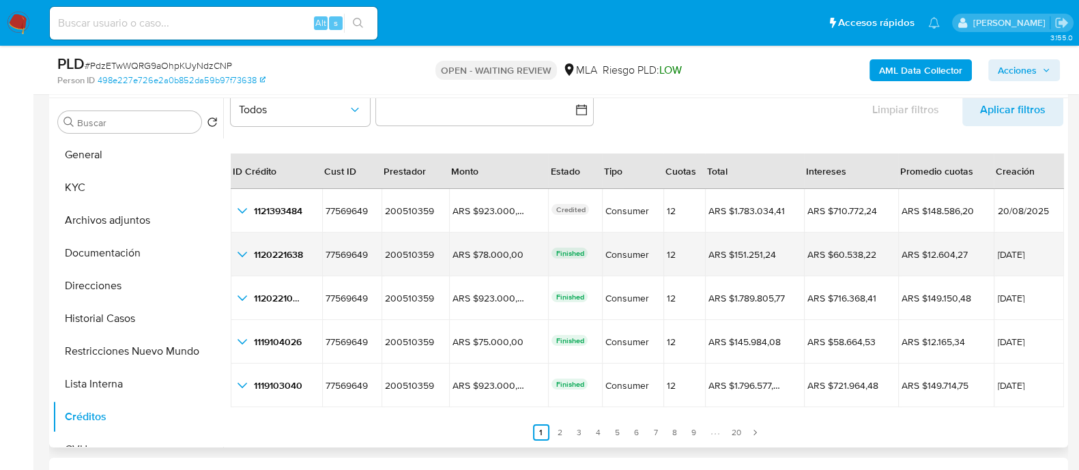
scroll to position [0, 0]
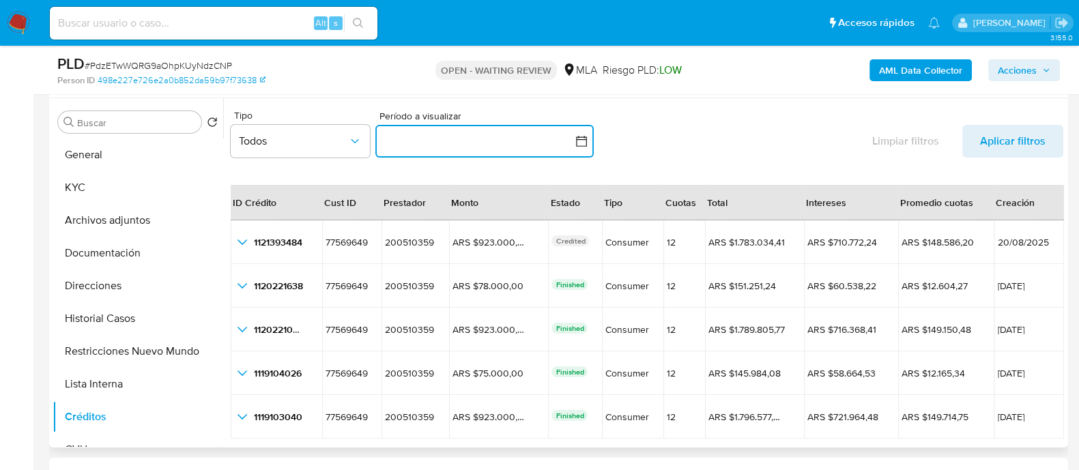
click at [580, 141] on icon "button" at bounding box center [581, 141] width 14 height 14
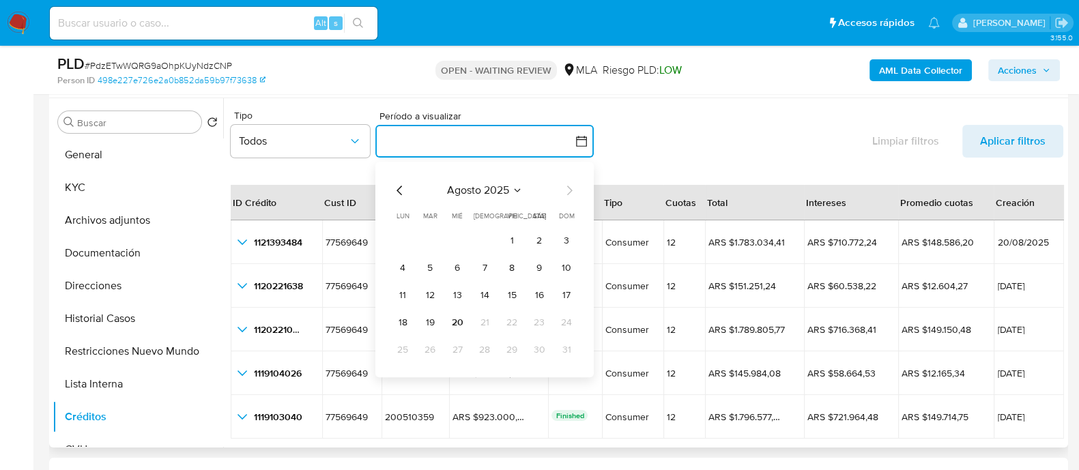
click at [398, 191] on icon "Mes anterior" at bounding box center [398, 191] width 5 height 10
drag, startPoint x: 426, startPoint y: 237, endPoint x: 470, endPoint y: 302, distance: 79.1
click at [426, 237] on button "1" at bounding box center [430, 241] width 22 height 22
click at [478, 350] on button "31" at bounding box center [485, 350] width 22 height 22
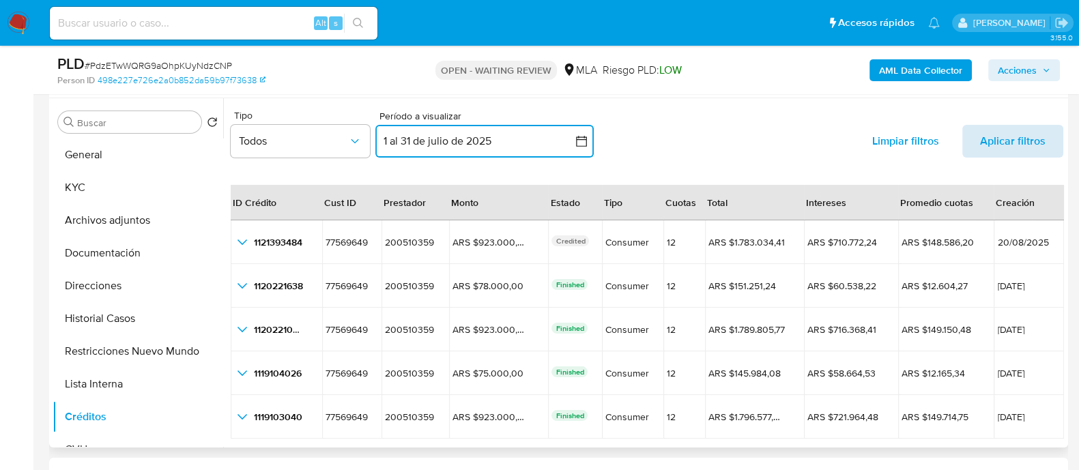
click at [972, 145] on button "Aplicar filtros" at bounding box center [1012, 141] width 101 height 33
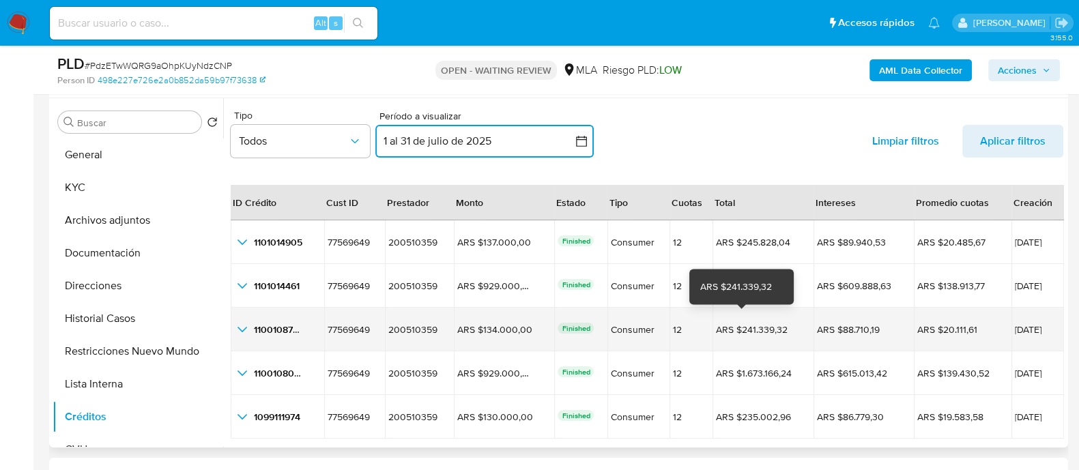
scroll to position [31, 0]
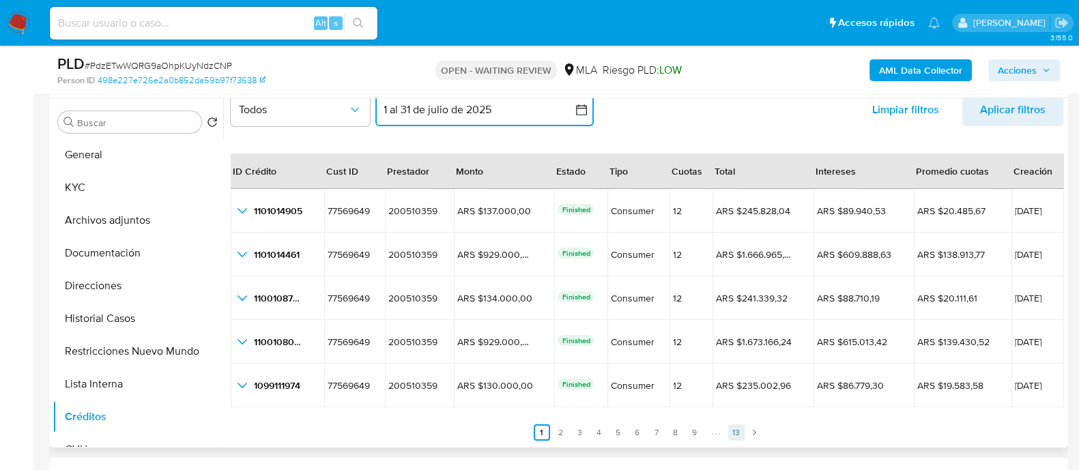
click at [732, 432] on link "13" at bounding box center [736, 432] width 16 height 16
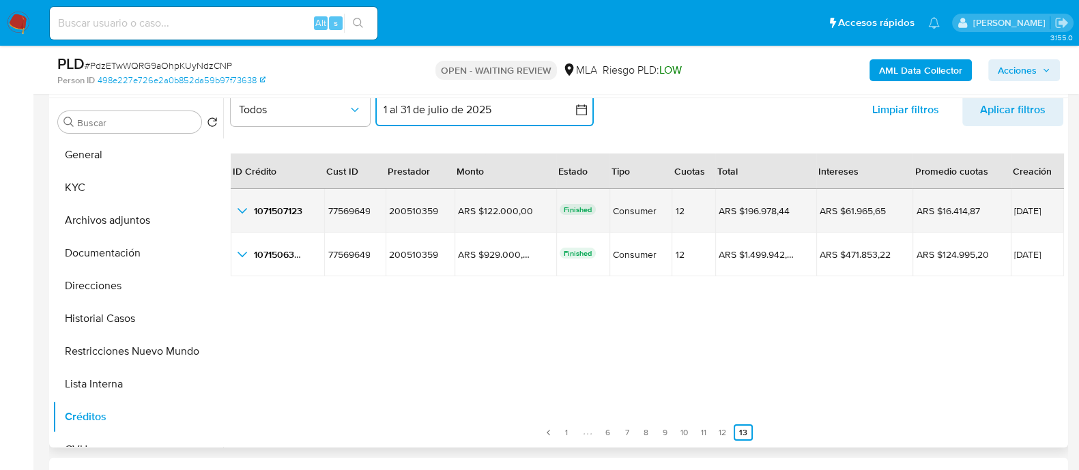
click at [245, 207] on icon "button_show_hidden_detail_by_id_0" at bounding box center [242, 211] width 16 height 16
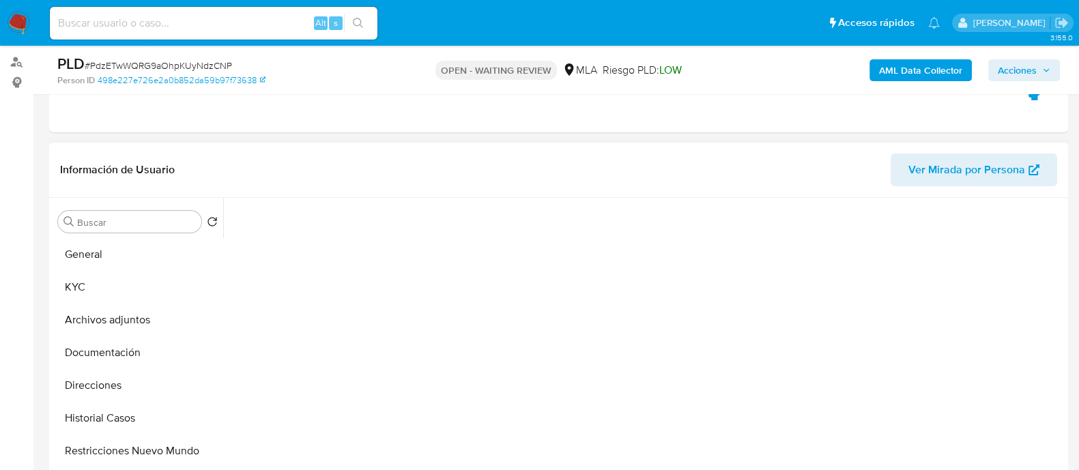
scroll to position [256, 0]
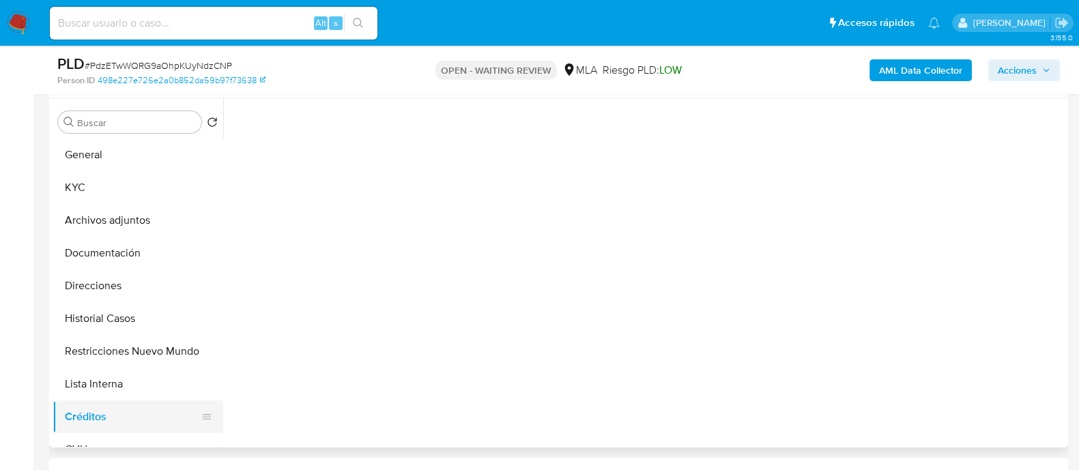
click at [144, 409] on button "Créditos" at bounding box center [133, 417] width 160 height 33
click at [129, 319] on button "Historial Casos" at bounding box center [133, 318] width 160 height 33
click at [100, 414] on button "Créditos" at bounding box center [133, 417] width 160 height 33
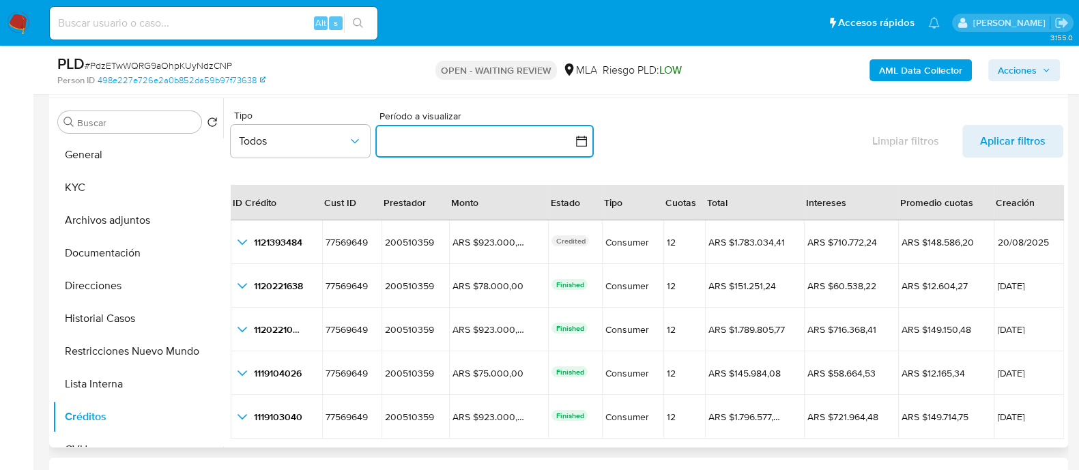
click at [501, 149] on button "button" at bounding box center [484, 141] width 218 height 33
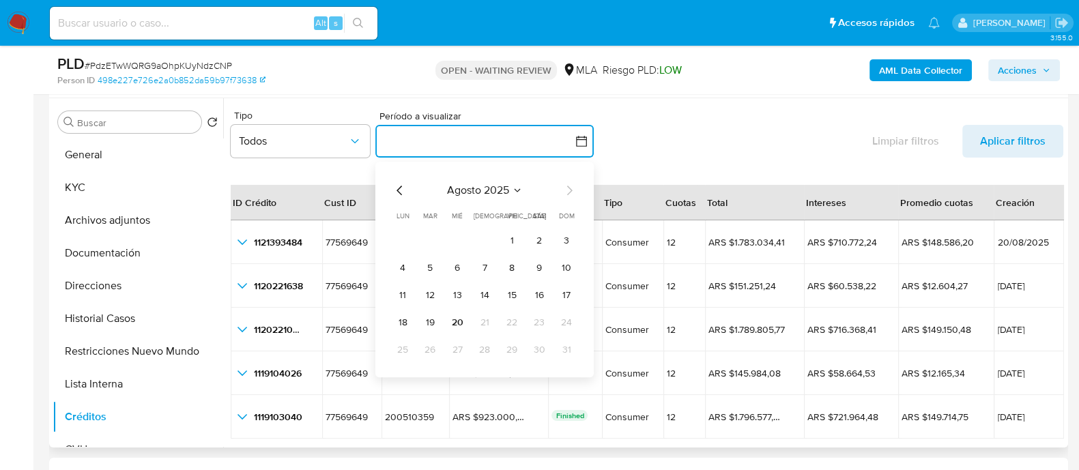
click at [396, 190] on icon "Mes anterior" at bounding box center [400, 190] width 16 height 16
click at [435, 239] on button "1" at bounding box center [430, 241] width 22 height 22
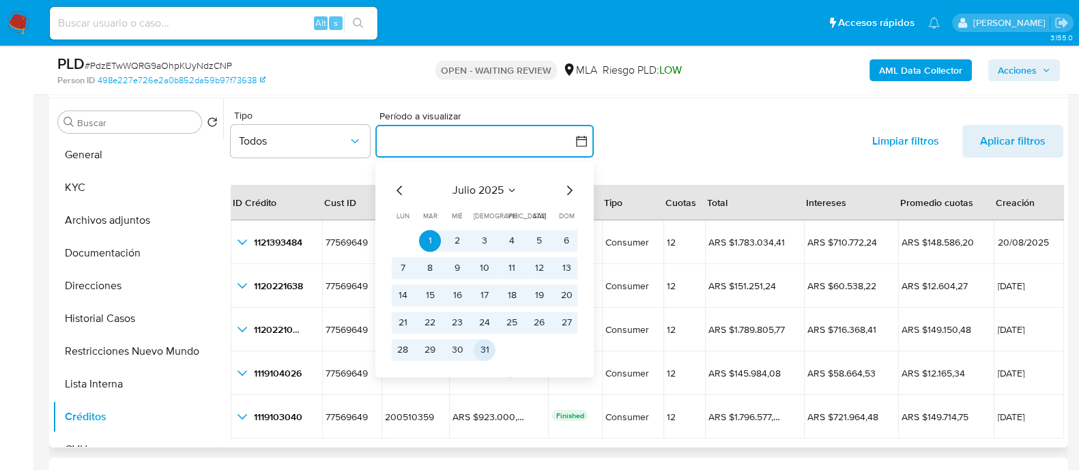
click at [488, 349] on button "31" at bounding box center [485, 350] width 22 height 22
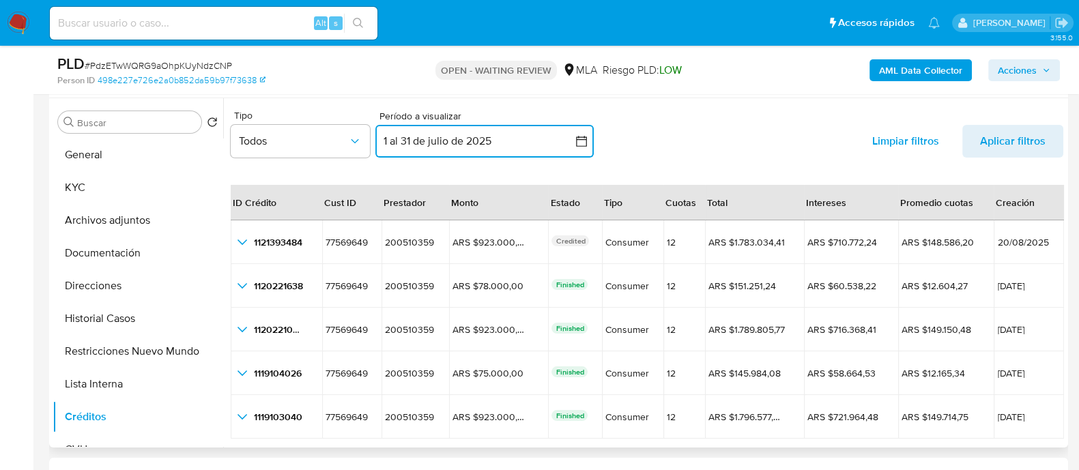
drag, startPoint x: 1034, startPoint y: 136, endPoint x: 1044, endPoint y: 172, distance: 37.6
click at [1034, 137] on span "Aplicar filtros" at bounding box center [1013, 141] width 66 height 33
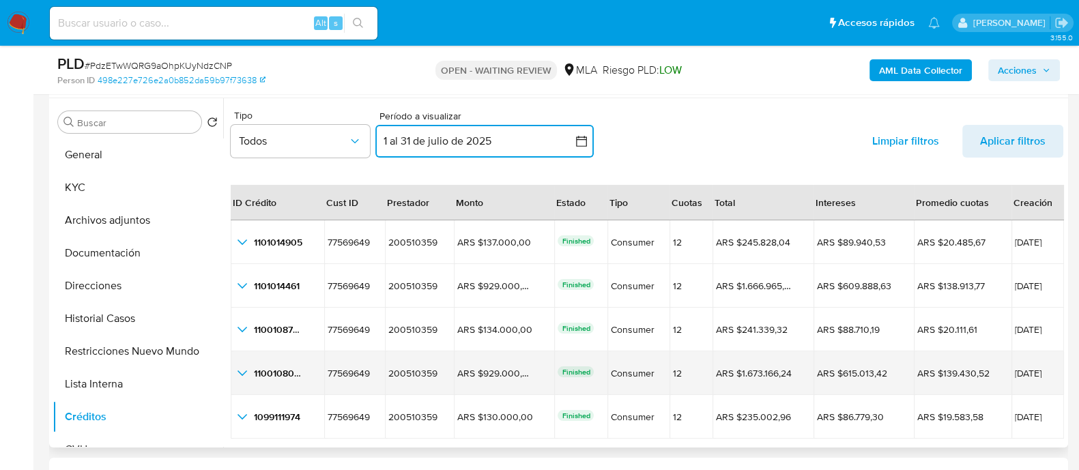
scroll to position [31, 0]
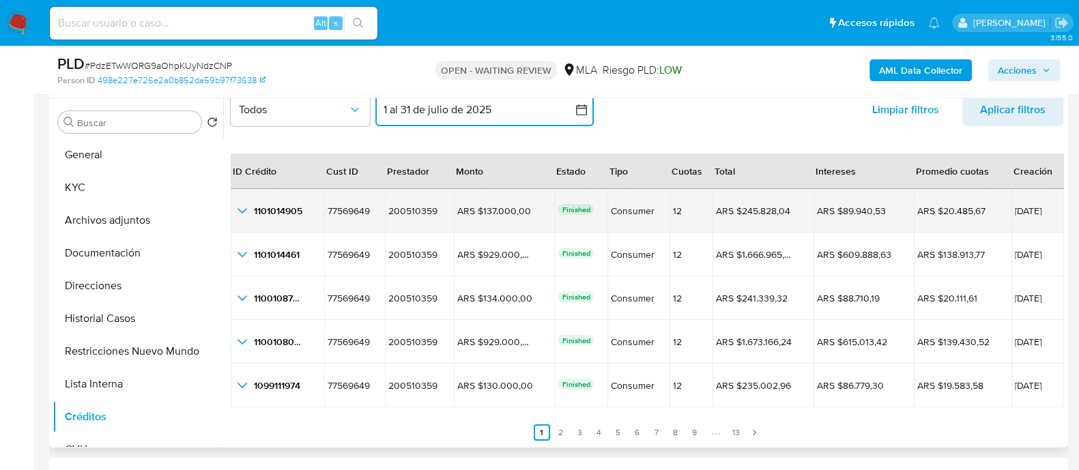
click at [239, 210] on icon "button_show_hidden_detail_by_id_0" at bounding box center [242, 211] width 16 height 16
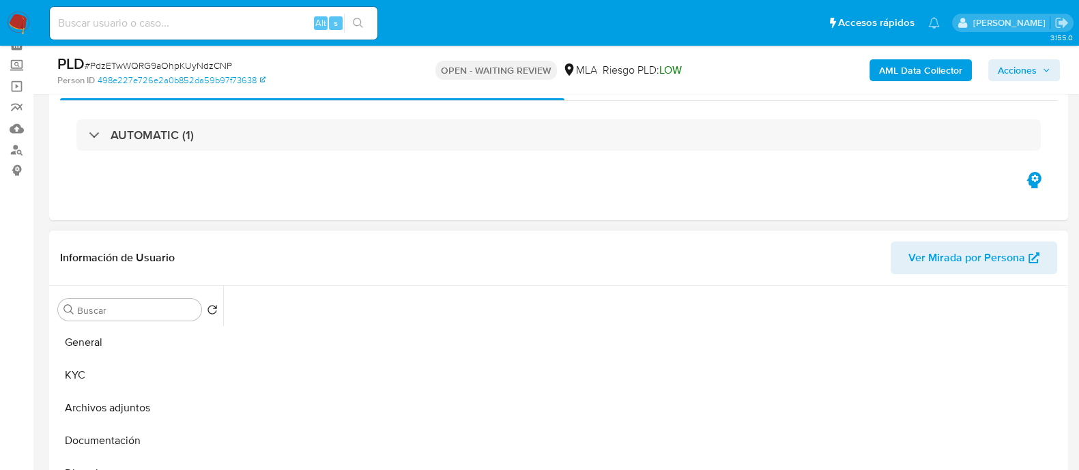
scroll to position [256, 0]
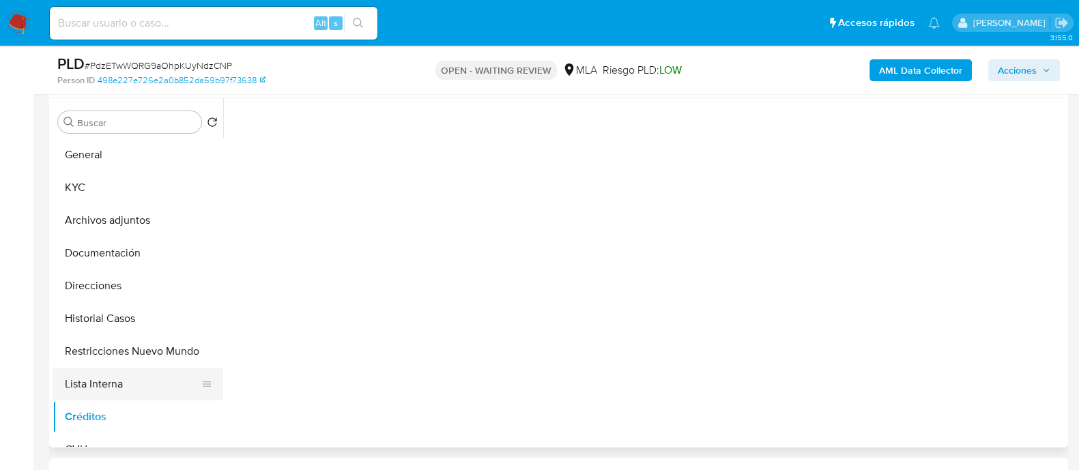
click at [107, 397] on button "Lista Interna" at bounding box center [133, 384] width 160 height 33
click at [107, 415] on button "Créditos" at bounding box center [133, 417] width 160 height 33
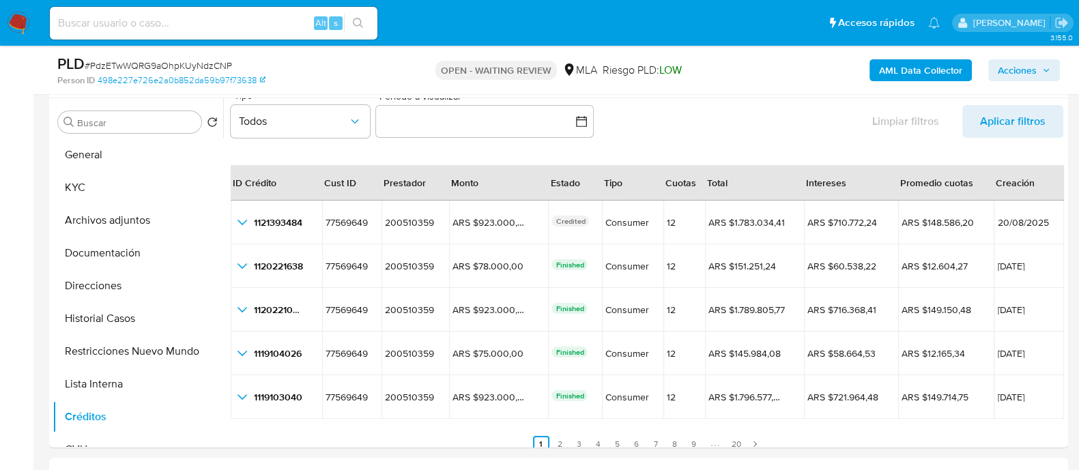
scroll to position [0, 0]
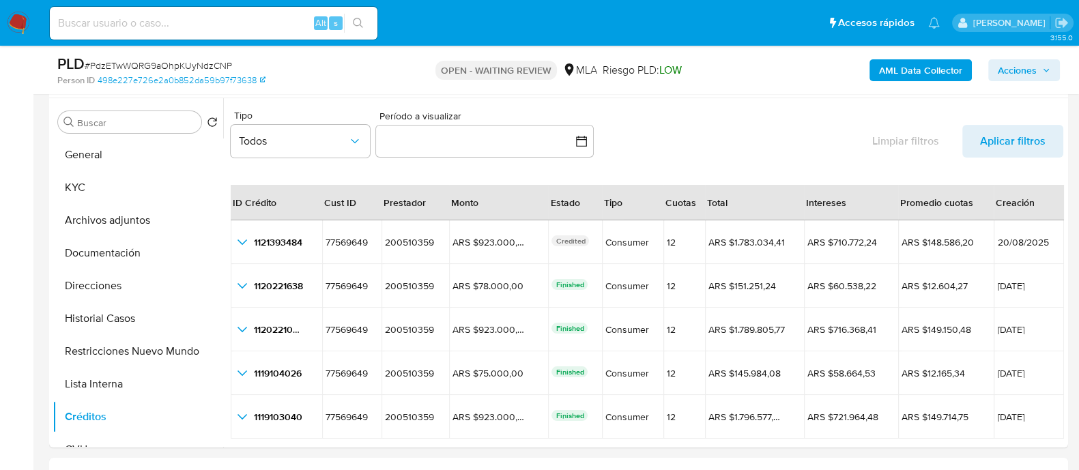
click at [594, 132] on div "Tipo Todos Período a visualizar inputDatePicker Limpiar filtros Aplicar filtros" at bounding box center [647, 136] width 832 height 63
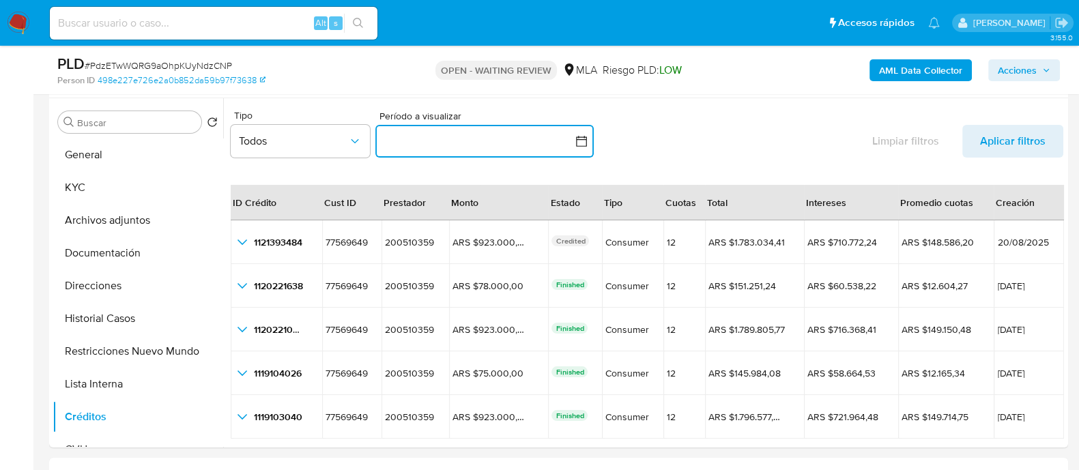
click at [580, 140] on icon "button" at bounding box center [581, 141] width 14 height 14
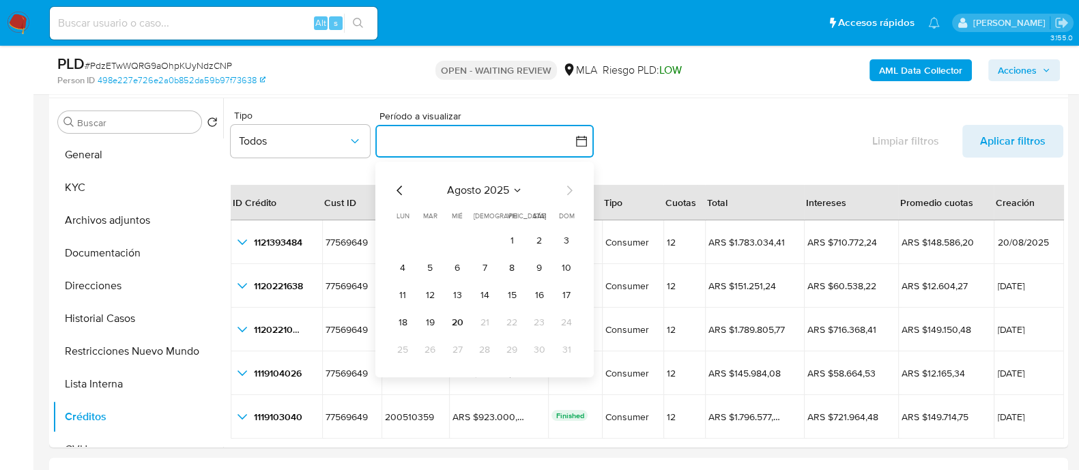
click at [399, 190] on icon "Mes anterior" at bounding box center [400, 190] width 16 height 16
click at [425, 239] on button "1" at bounding box center [430, 241] width 22 height 22
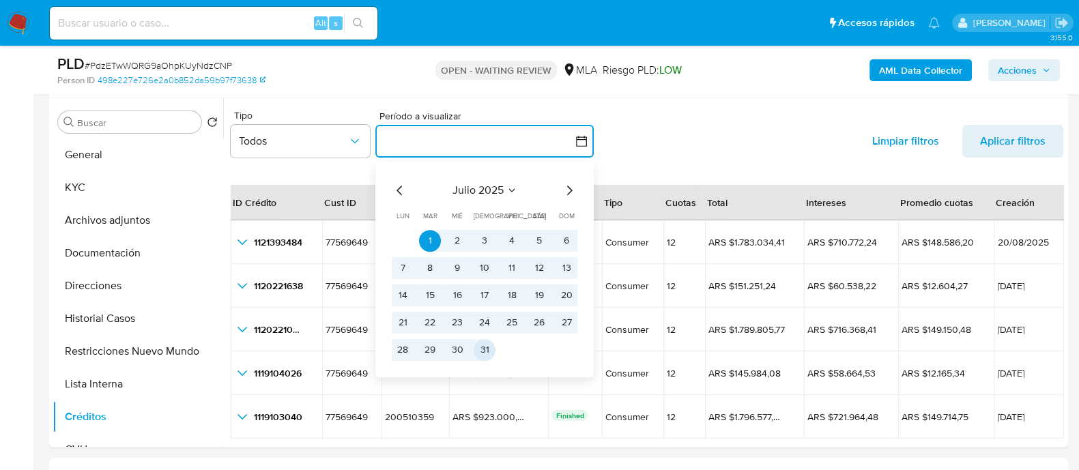
click at [491, 349] on button "31" at bounding box center [485, 350] width 22 height 22
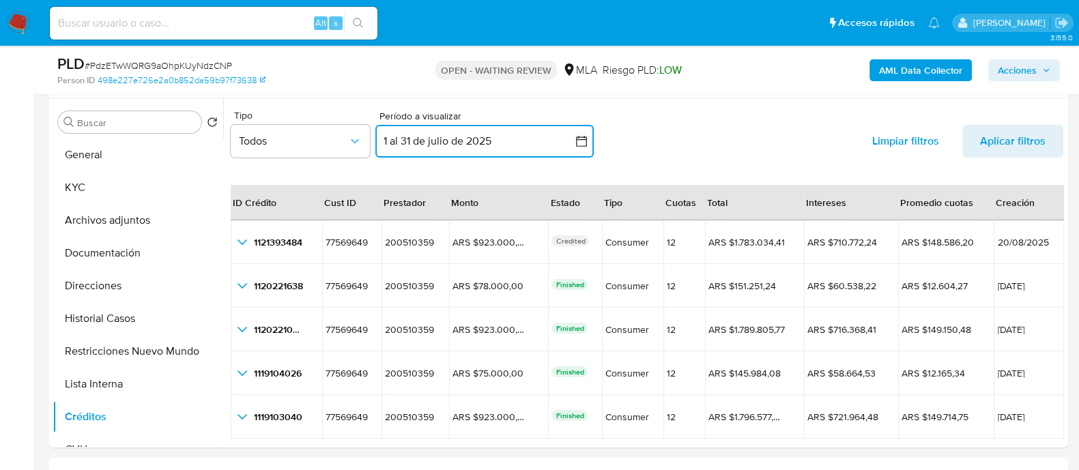
drag, startPoint x: 983, startPoint y: 140, endPoint x: 965, endPoint y: 176, distance: 40.0
click at [983, 141] on span "Aplicar filtros" at bounding box center [1013, 141] width 66 height 33
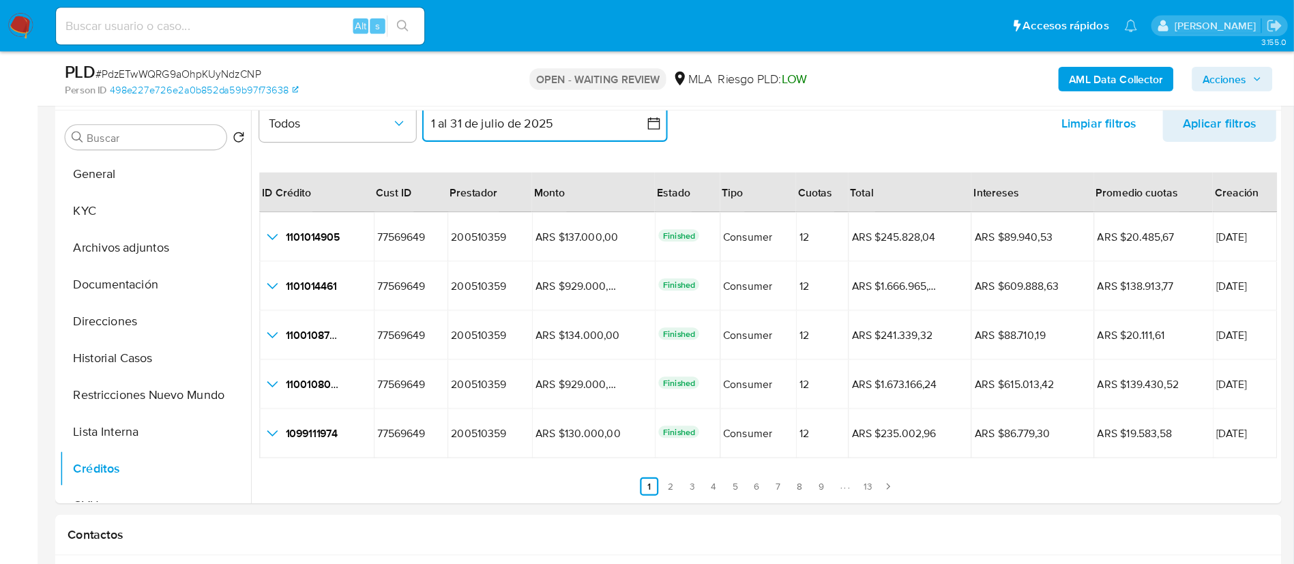
scroll to position [409, 0]
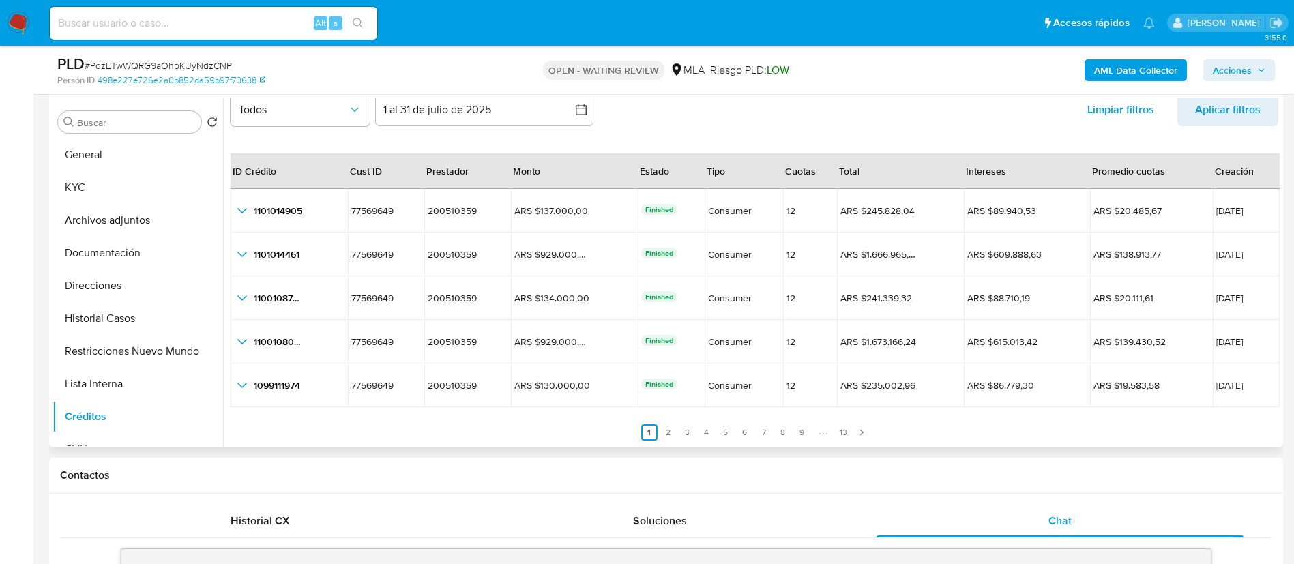
drag, startPoint x: 1079, startPoint y: 1, endPoint x: 509, endPoint y: 426, distance: 711.4
click at [483, 422] on ul "Anterior 1 2 3 4 5 6 7 8 9 13 Siguiente" at bounding box center [755, 424] width 1048 height 33
click at [801, 432] on link "9" at bounding box center [802, 432] width 16 height 16
click at [840, 435] on link "13" at bounding box center [842, 432] width 16 height 16
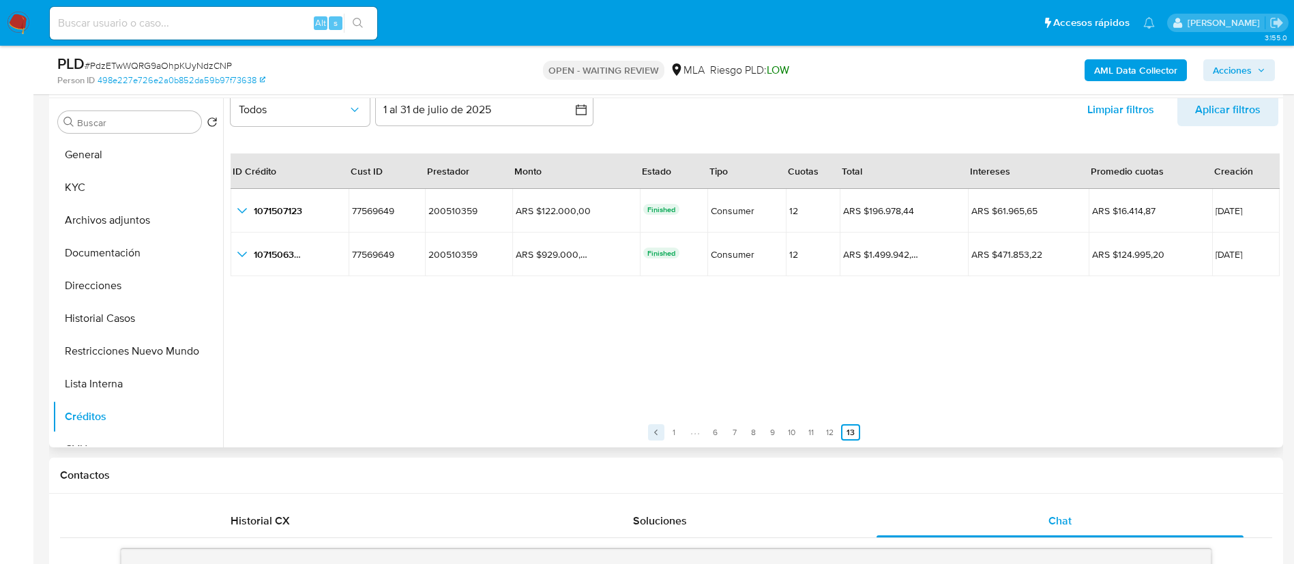
click at [656, 431] on icon "Paginación" at bounding box center [656, 432] width 8 height 8
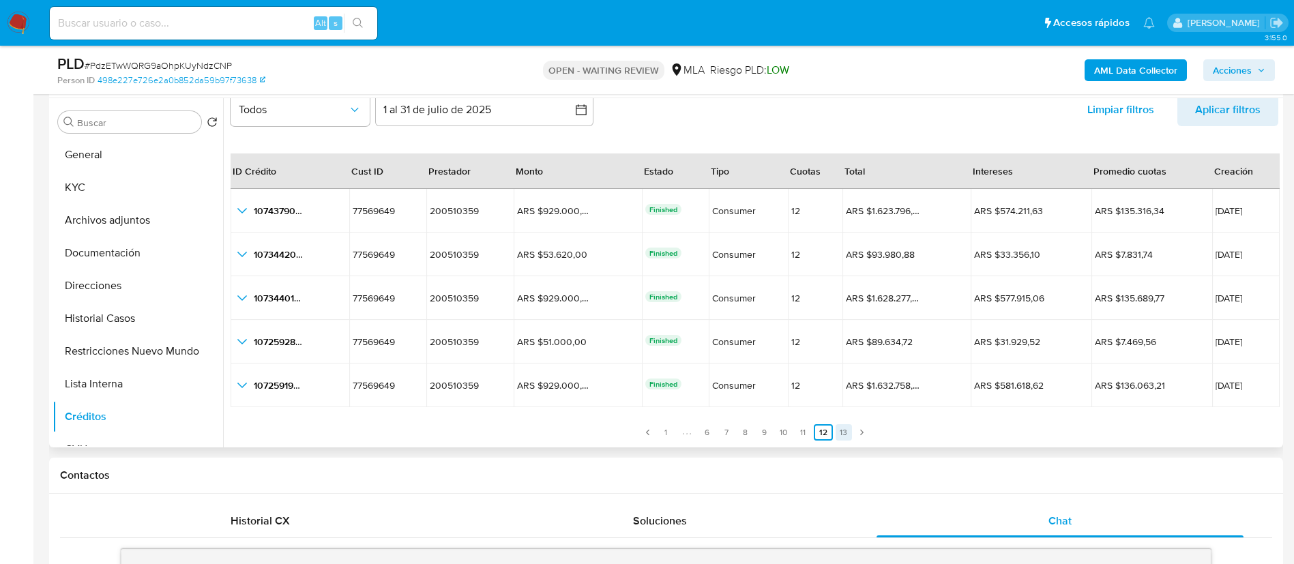
click at [837, 435] on link "13" at bounding box center [844, 432] width 16 height 16
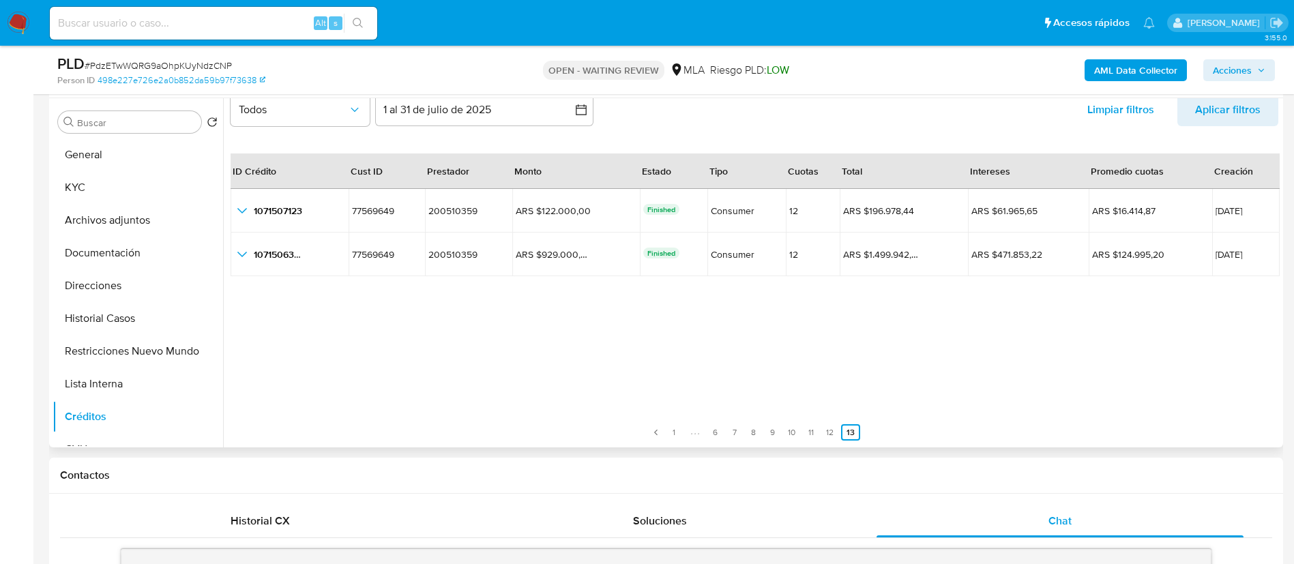
click at [736, 357] on div "ID Crédito Cust ID Prestador Monto Estado Tipo Cuotas Total Intereses Promedio …" at bounding box center [755, 289] width 1048 height 304
click at [657, 433] on icon "Paginación" at bounding box center [656, 432] width 8 height 8
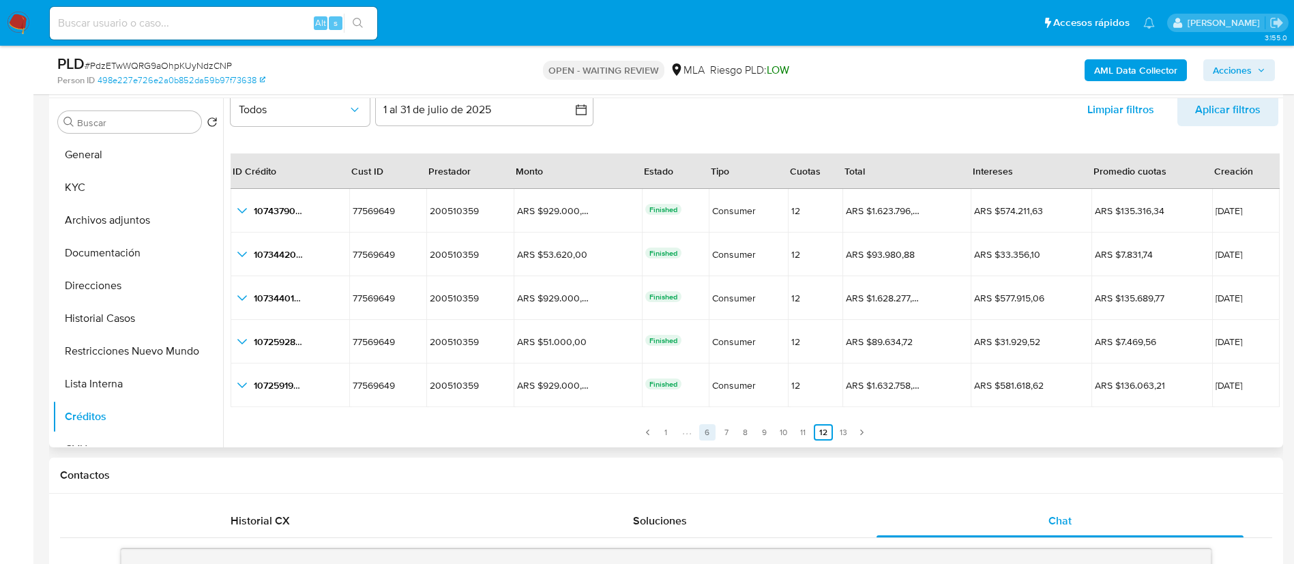
click at [707, 432] on link "6" at bounding box center [707, 432] width 16 height 16
click at [788, 434] on link "8" at bounding box center [791, 432] width 16 height 16
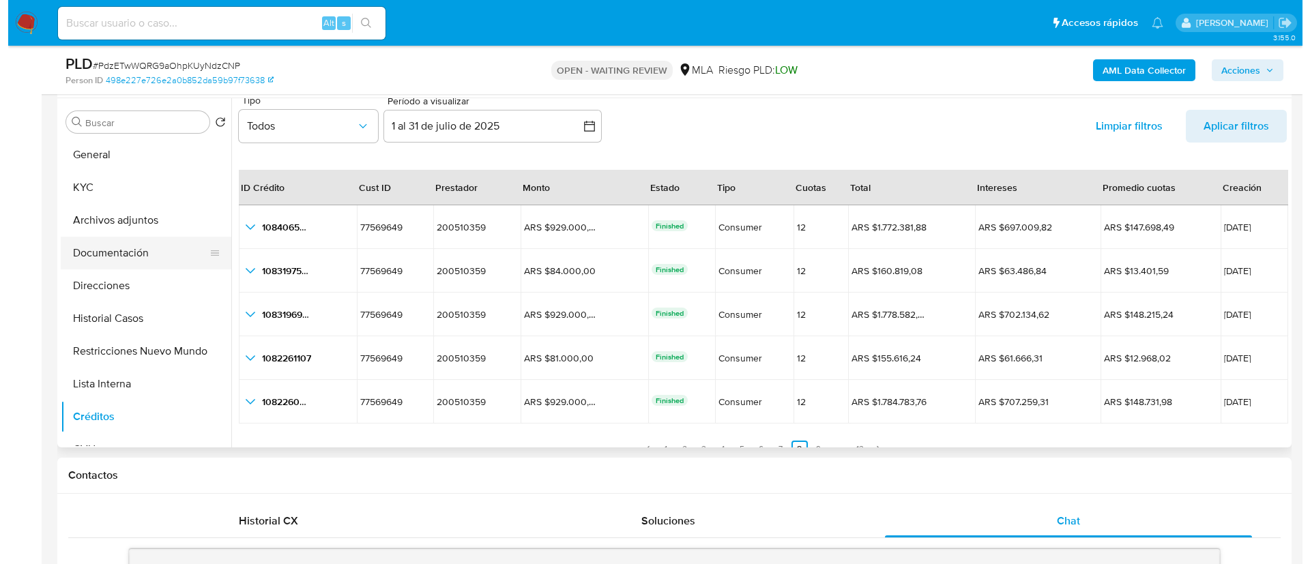
scroll to position [0, 0]
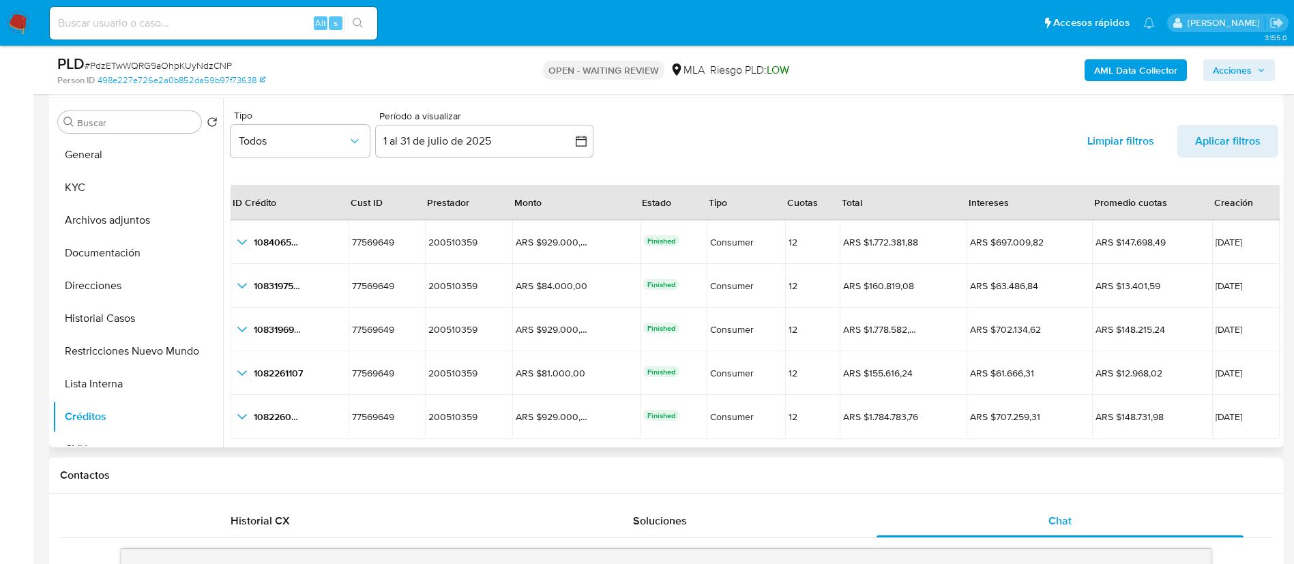
drag, startPoint x: 138, startPoint y: 227, endPoint x: 533, endPoint y: 290, distance: 400.0
click at [138, 228] on button "Archivos adjuntos" at bounding box center [138, 220] width 171 height 33
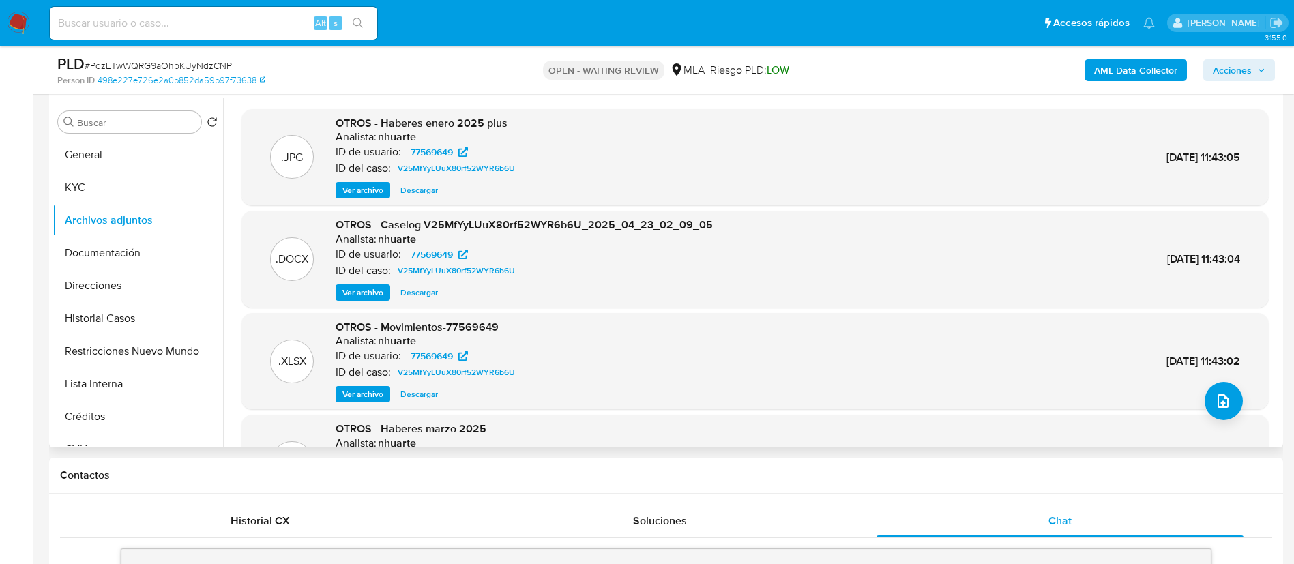
drag, startPoint x: 353, startPoint y: 293, endPoint x: 376, endPoint y: 294, distance: 22.5
click at [353, 294] on span "Ver archivo" at bounding box center [363, 293] width 41 height 14
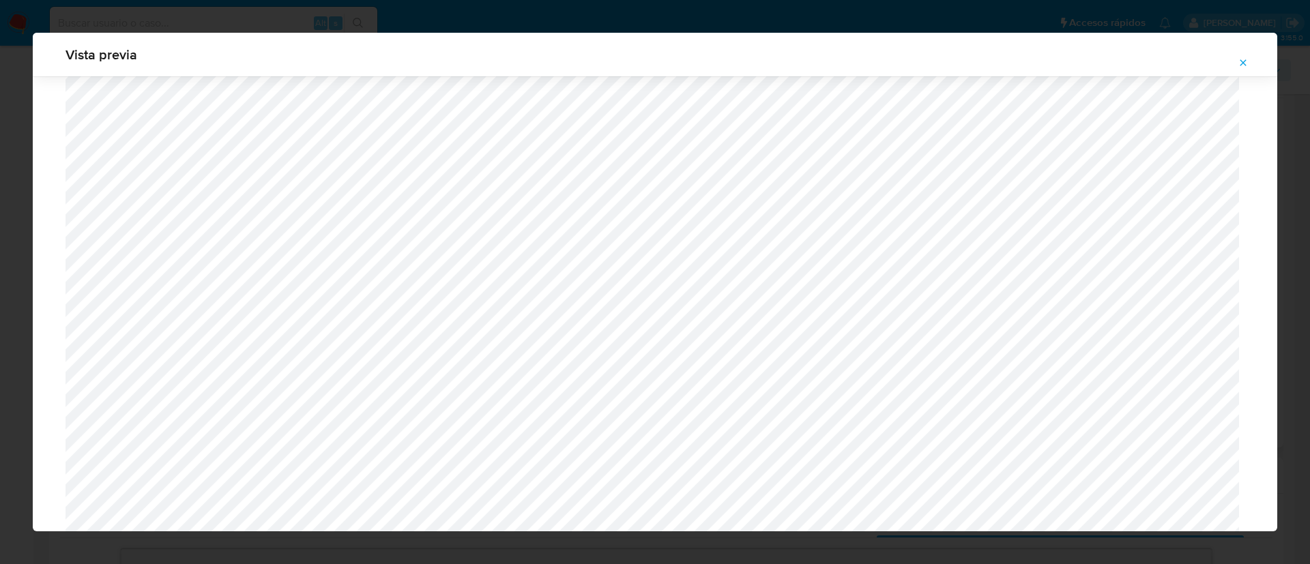
scroll to position [996, 0]
click at [1091, 66] on button "Attachment preview" at bounding box center [1243, 63] width 30 height 22
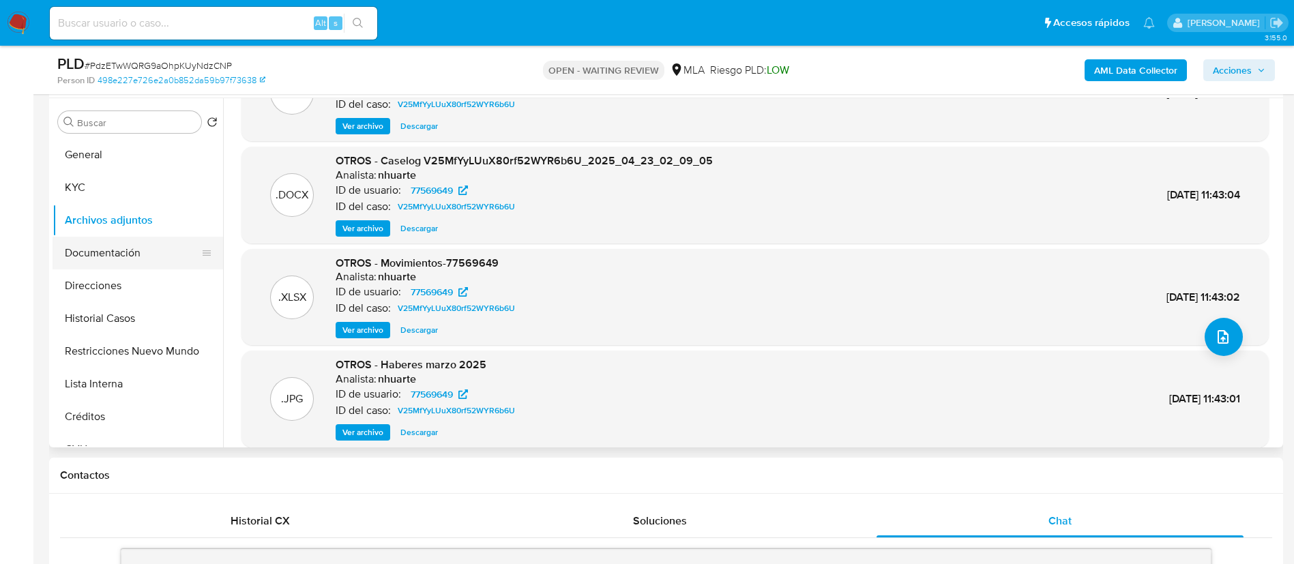
scroll to position [0, 0]
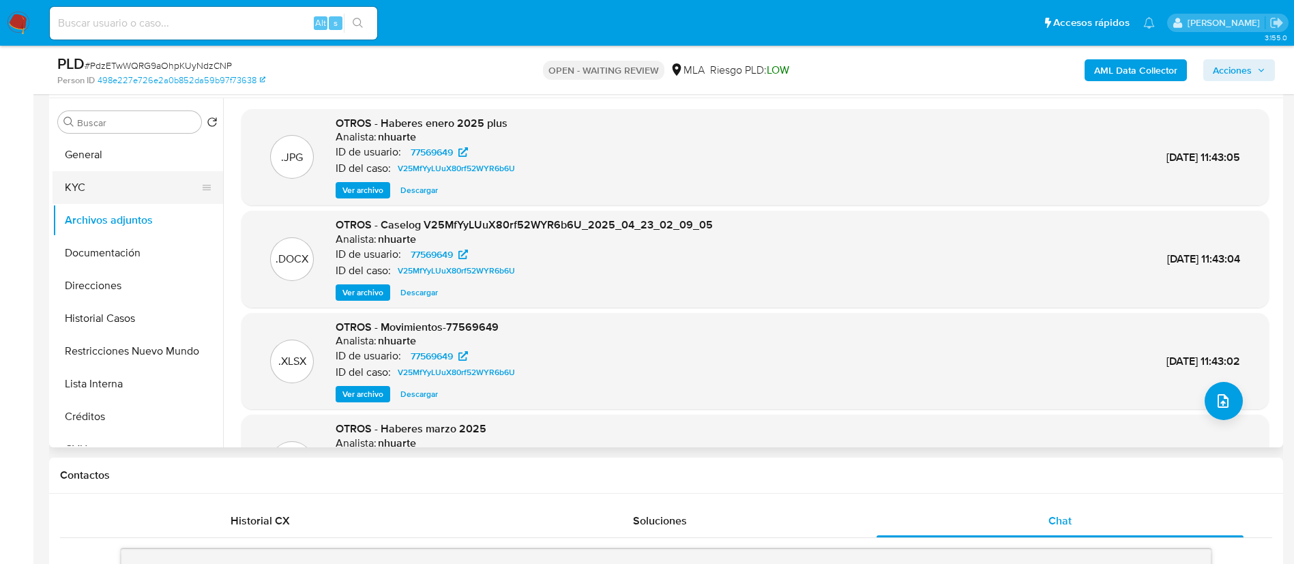
click at [108, 192] on button "KYC" at bounding box center [133, 187] width 160 height 33
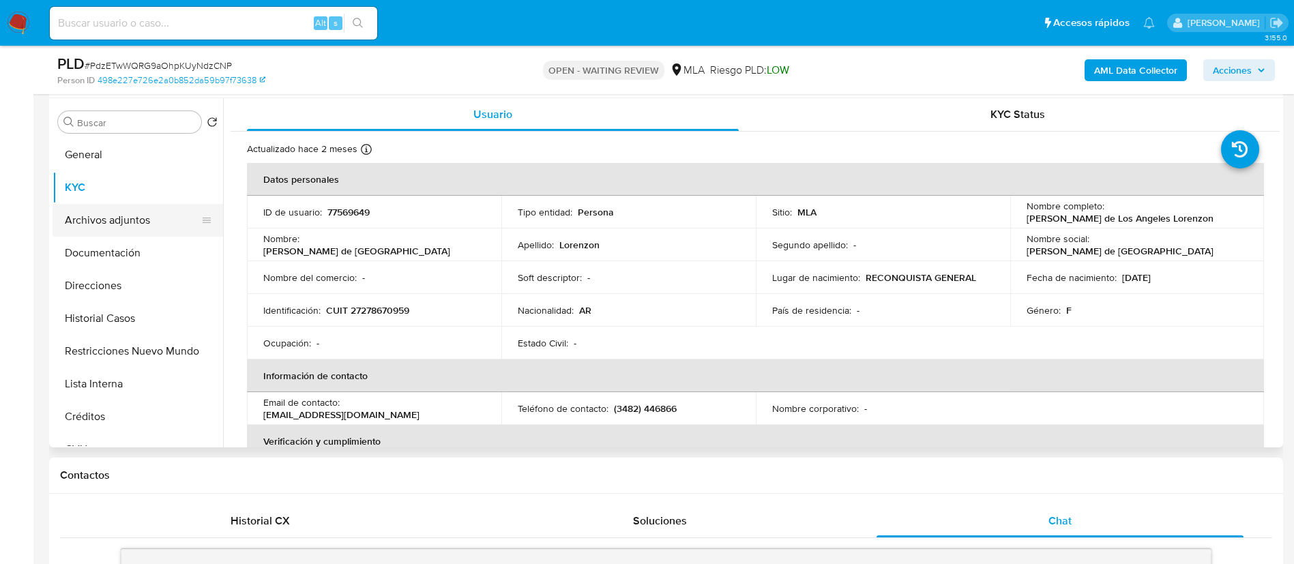
click at [136, 235] on button "Archivos adjuntos" at bounding box center [133, 220] width 160 height 33
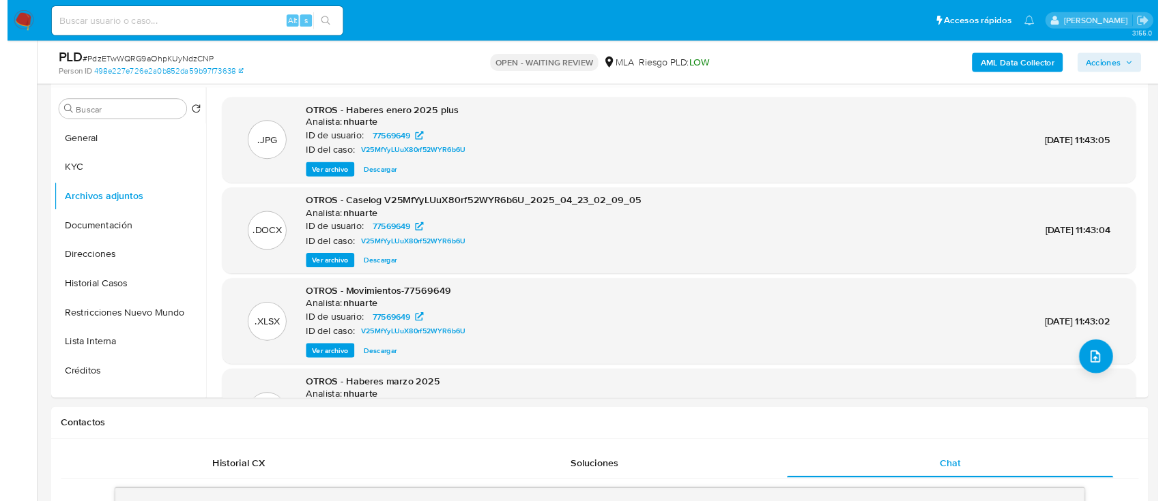
scroll to position [409, 0]
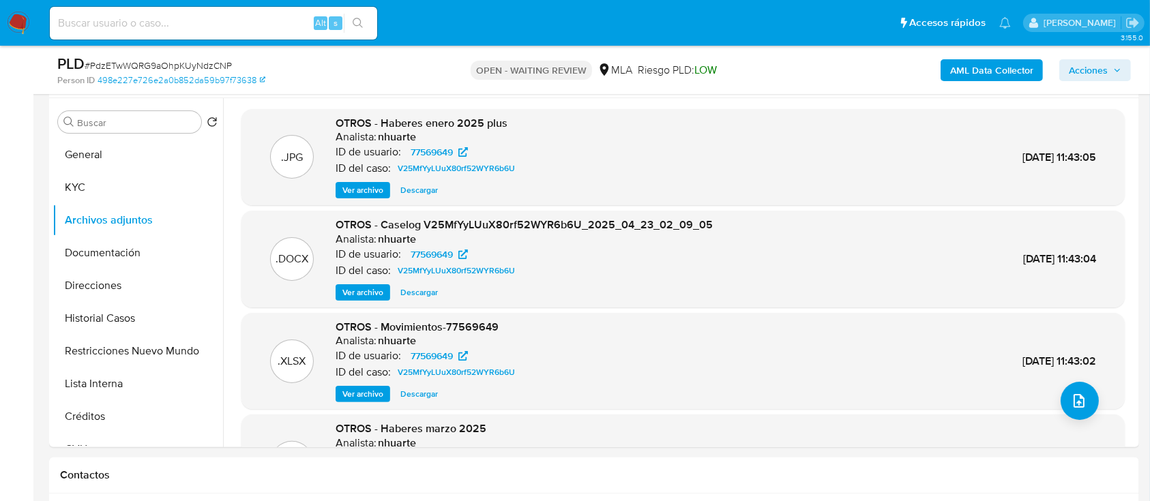
drag, startPoint x: 1287, startPoint y: 3, endPoint x: 368, endPoint y: 289, distance: 963.1
click at [368, 289] on span "Ver archivo" at bounding box center [363, 293] width 41 height 14
click at [368, 289] on div "Ver archivo Ver archivo Descargar" at bounding box center [524, 293] width 377 height 16
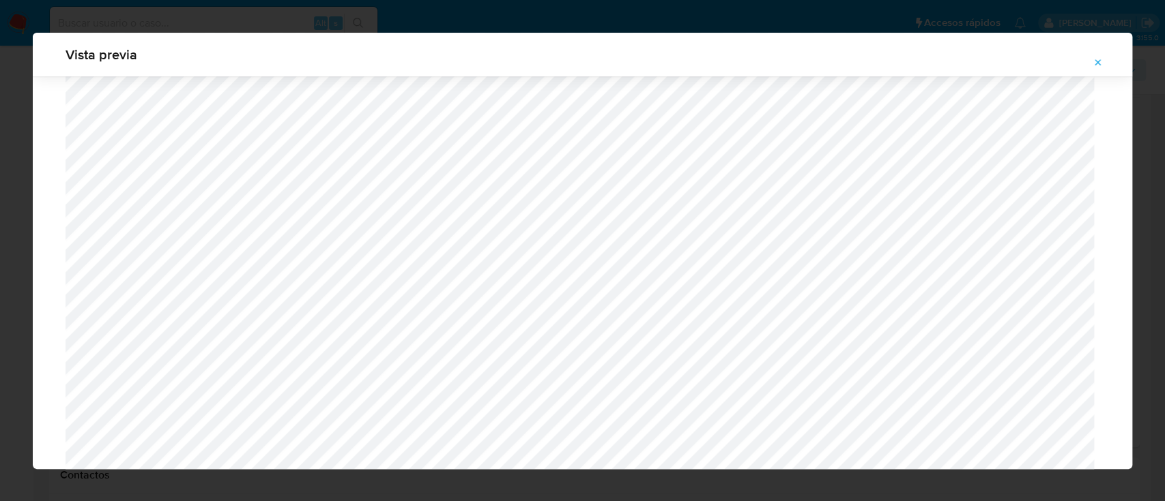
scroll to position [973, 0]
click at [1083, 66] on button "Attachment preview" at bounding box center [1098, 63] width 30 height 22
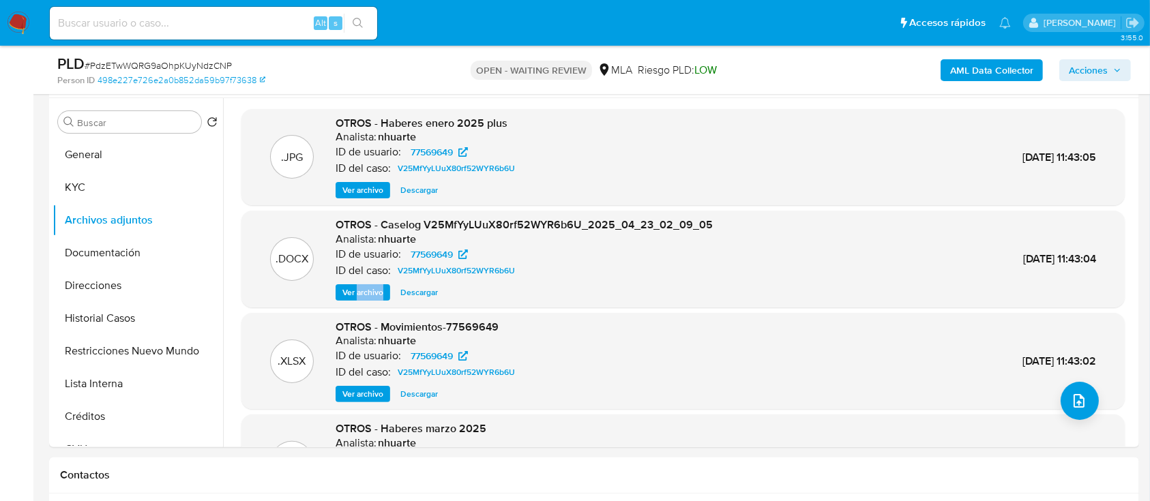
click at [379, 297] on span "Ver archivo" at bounding box center [363, 293] width 41 height 14
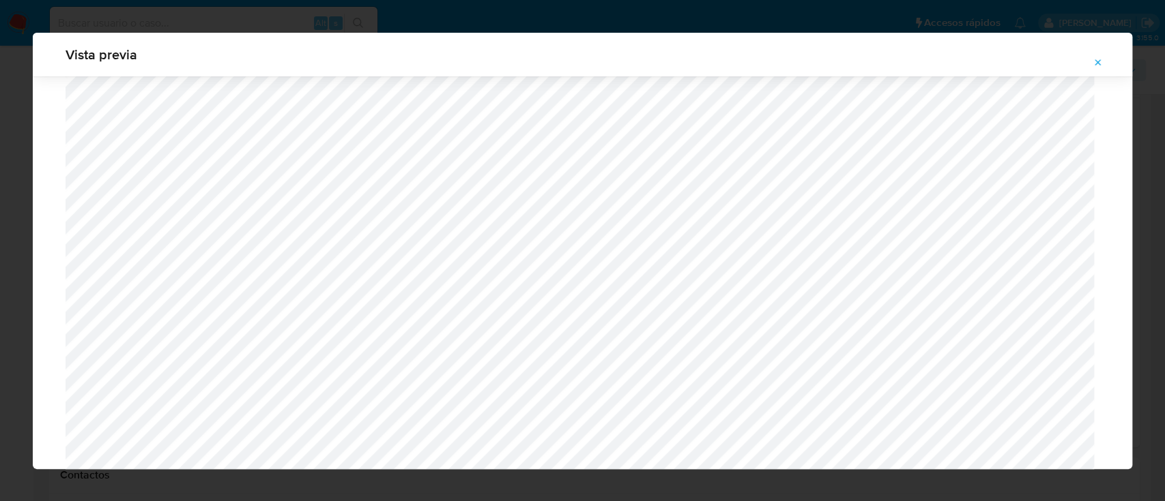
scroll to position [973, 0]
drag, startPoint x: 1095, startPoint y: 55, endPoint x: 1095, endPoint y: 67, distance: 12.3
click at [1091, 57] on span "Attachment preview" at bounding box center [1097, 62] width 11 height 19
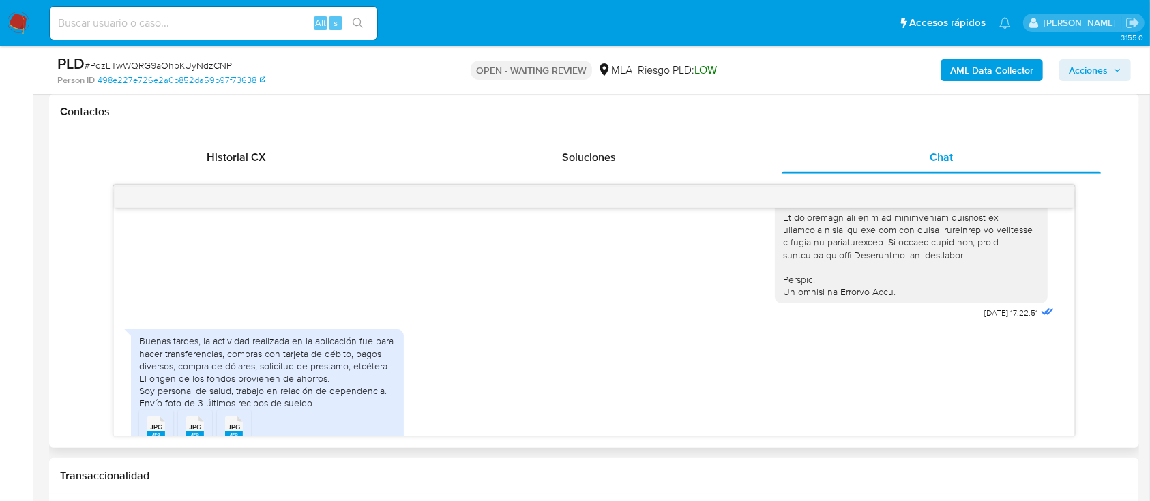
scroll to position [720, 0]
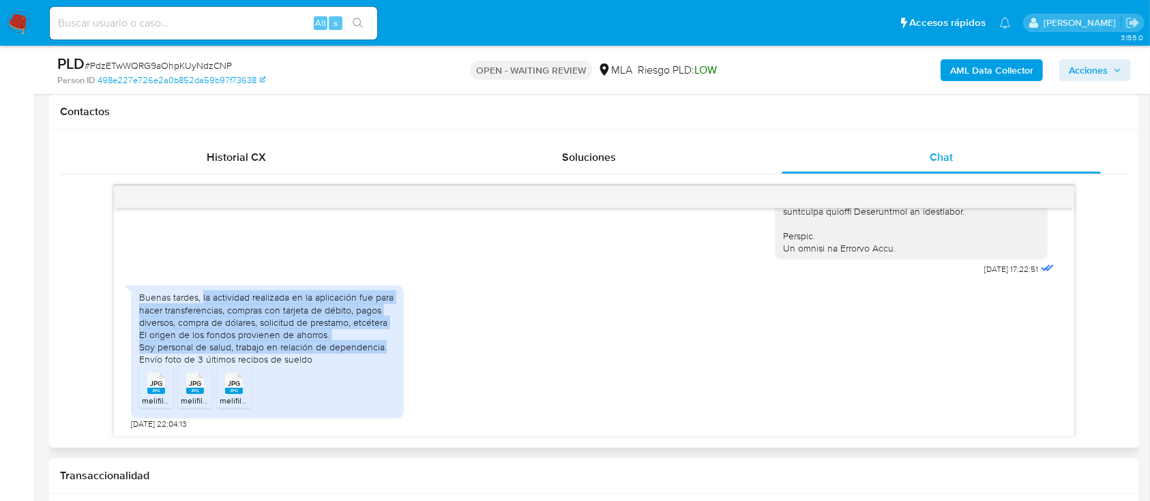
drag, startPoint x: 203, startPoint y: 281, endPoint x: 388, endPoint y: 330, distance: 191.1
click at [388, 330] on div "Buenas tardes, la actividad realizada en la aplicación fue para hacer transfere…" at bounding box center [267, 328] width 257 height 74
copy div "la actividad realizada en la aplicación fue para hacer transferencias, compras …"
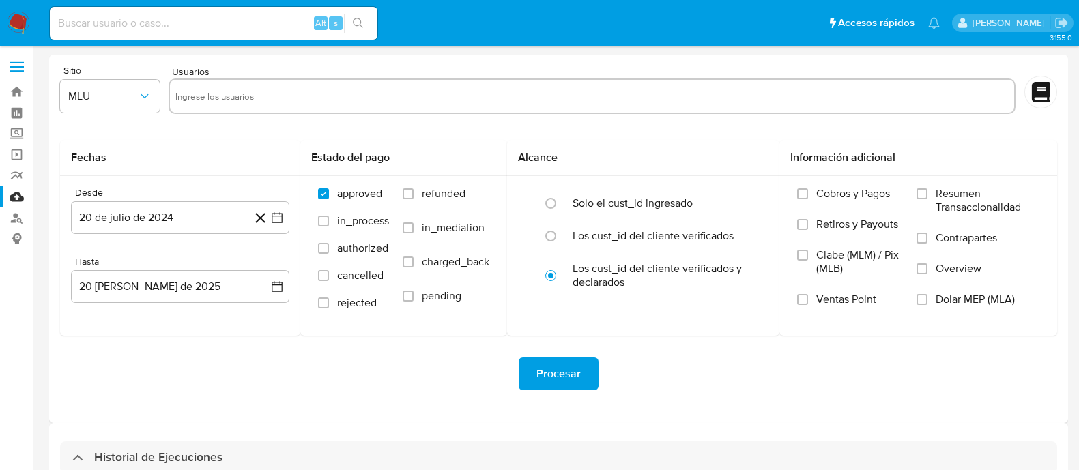
select select "10"
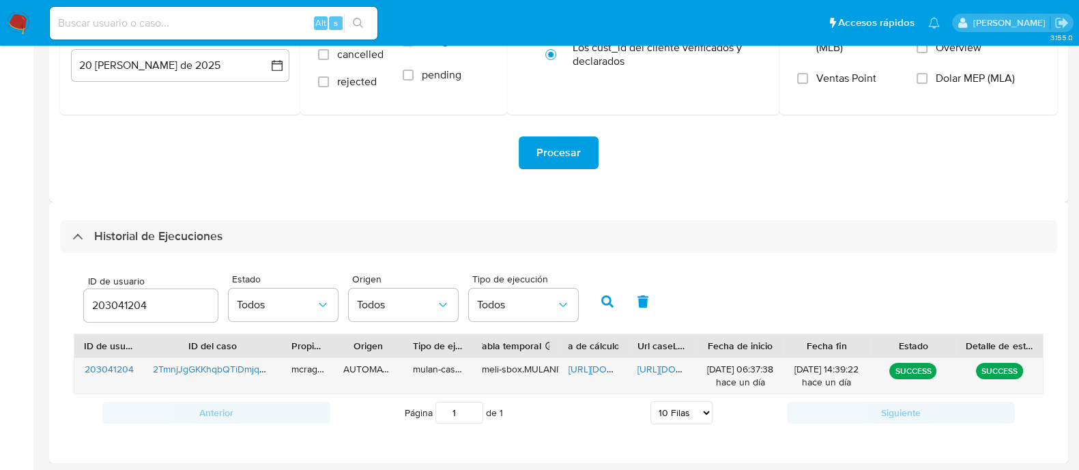
click at [112, 297] on input "203041204" at bounding box center [151, 306] width 134 height 18
type input "77569649"
click at [609, 306] on icon "button" at bounding box center [607, 301] width 12 height 12
click at [581, 362] on span "[URL][DOMAIN_NAME]" at bounding box center [615, 369] width 94 height 14
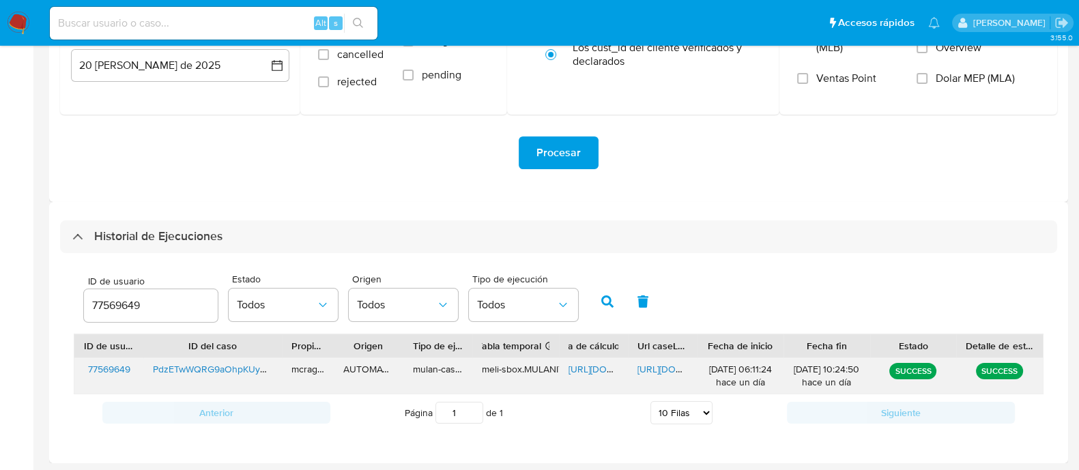
click at [652, 366] on span "[URL][DOMAIN_NAME]" at bounding box center [684, 369] width 94 height 14
